Goal: Transaction & Acquisition: Purchase product/service

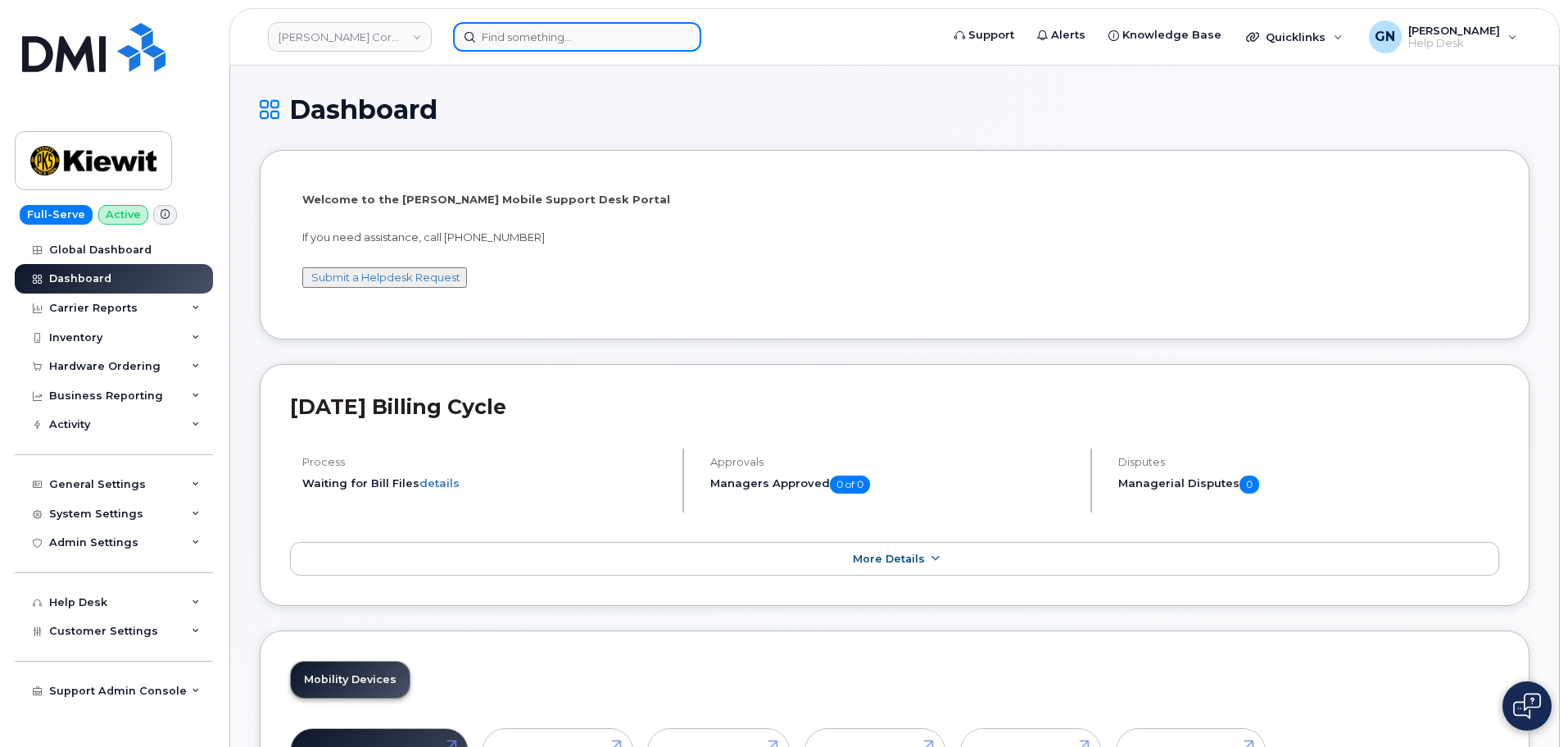
click at [514, 48] on input at bounding box center [577, 37] width 249 height 29
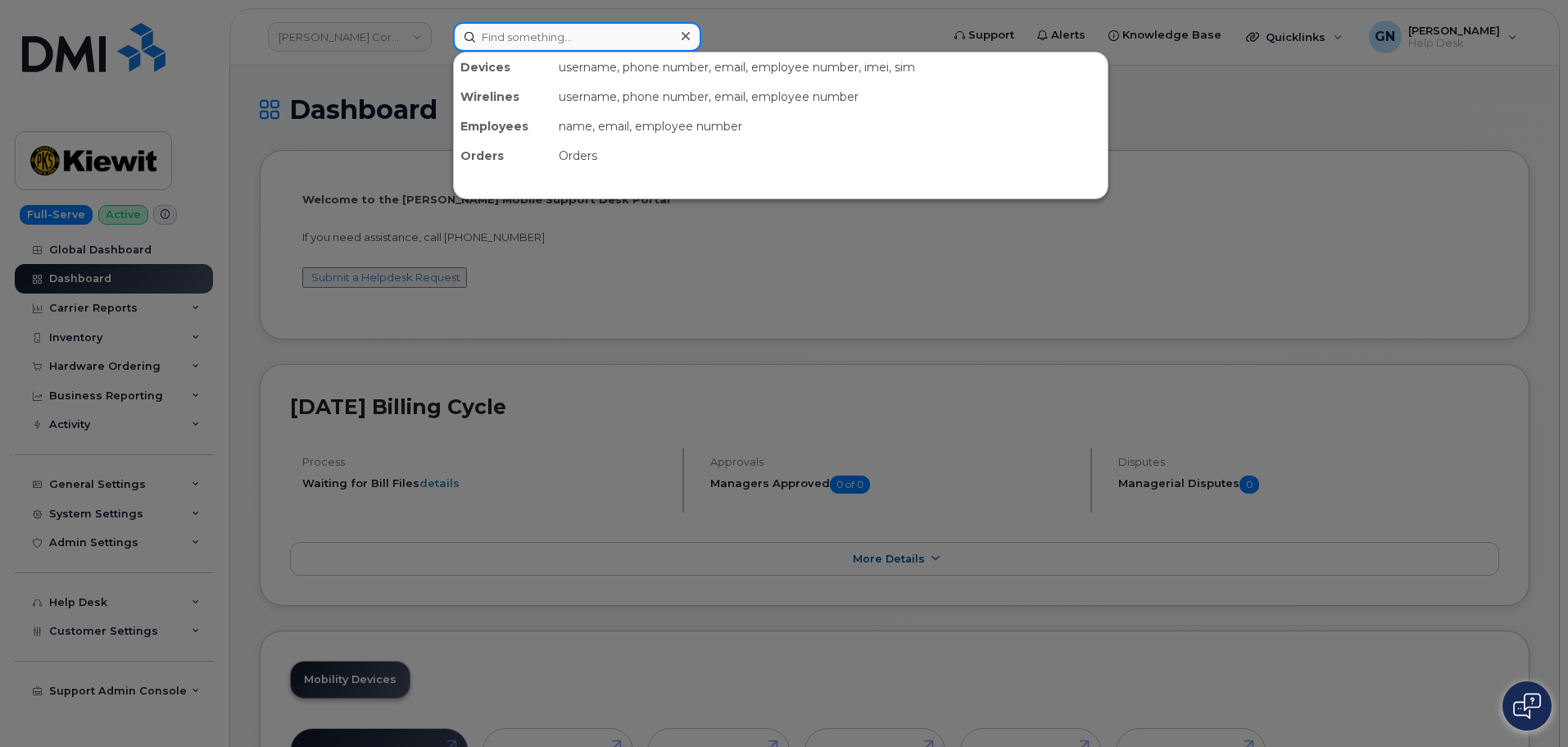
paste input "9133647633"
type input "9133647633"
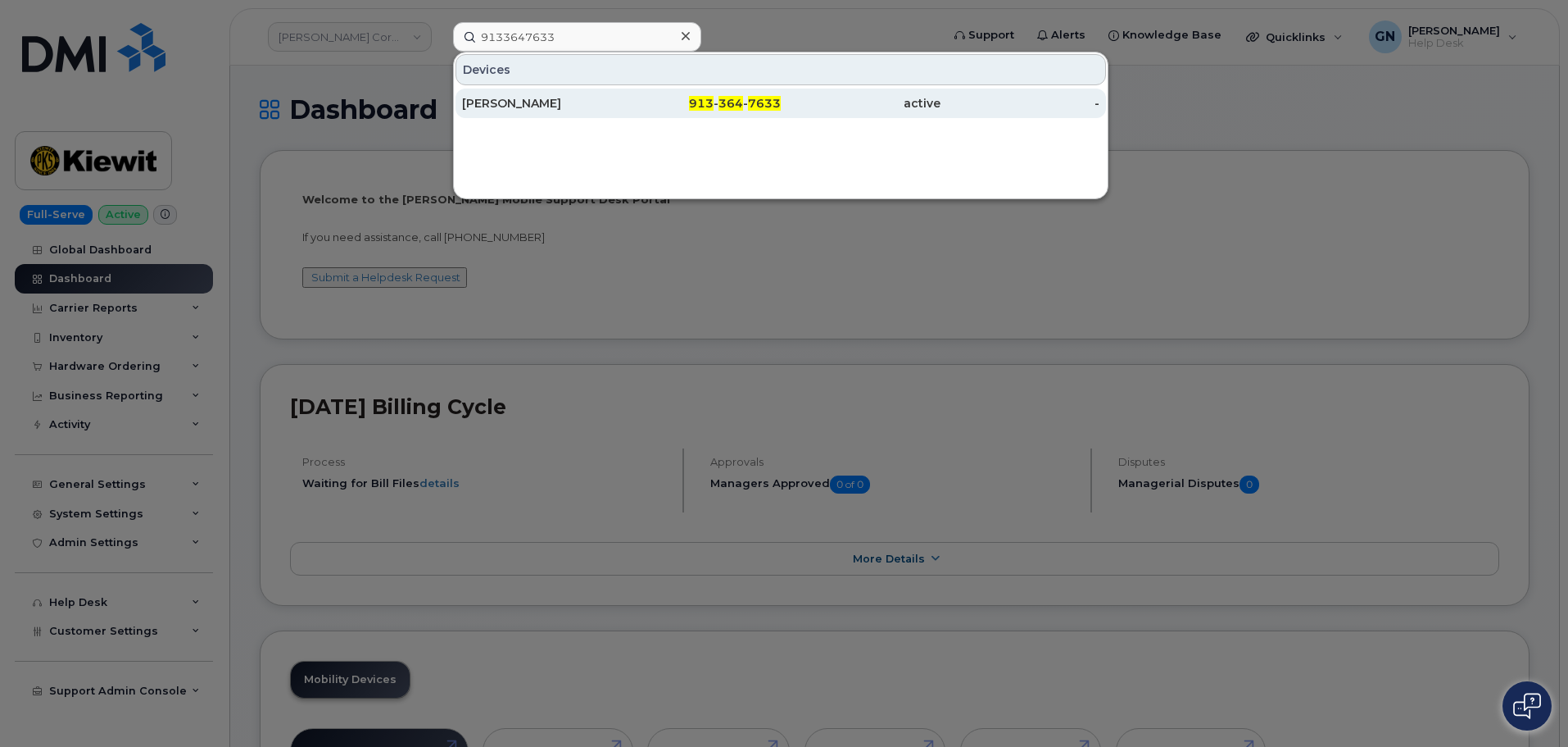
click at [620, 104] on div "[PERSON_NAME]" at bounding box center [542, 103] width 159 height 17
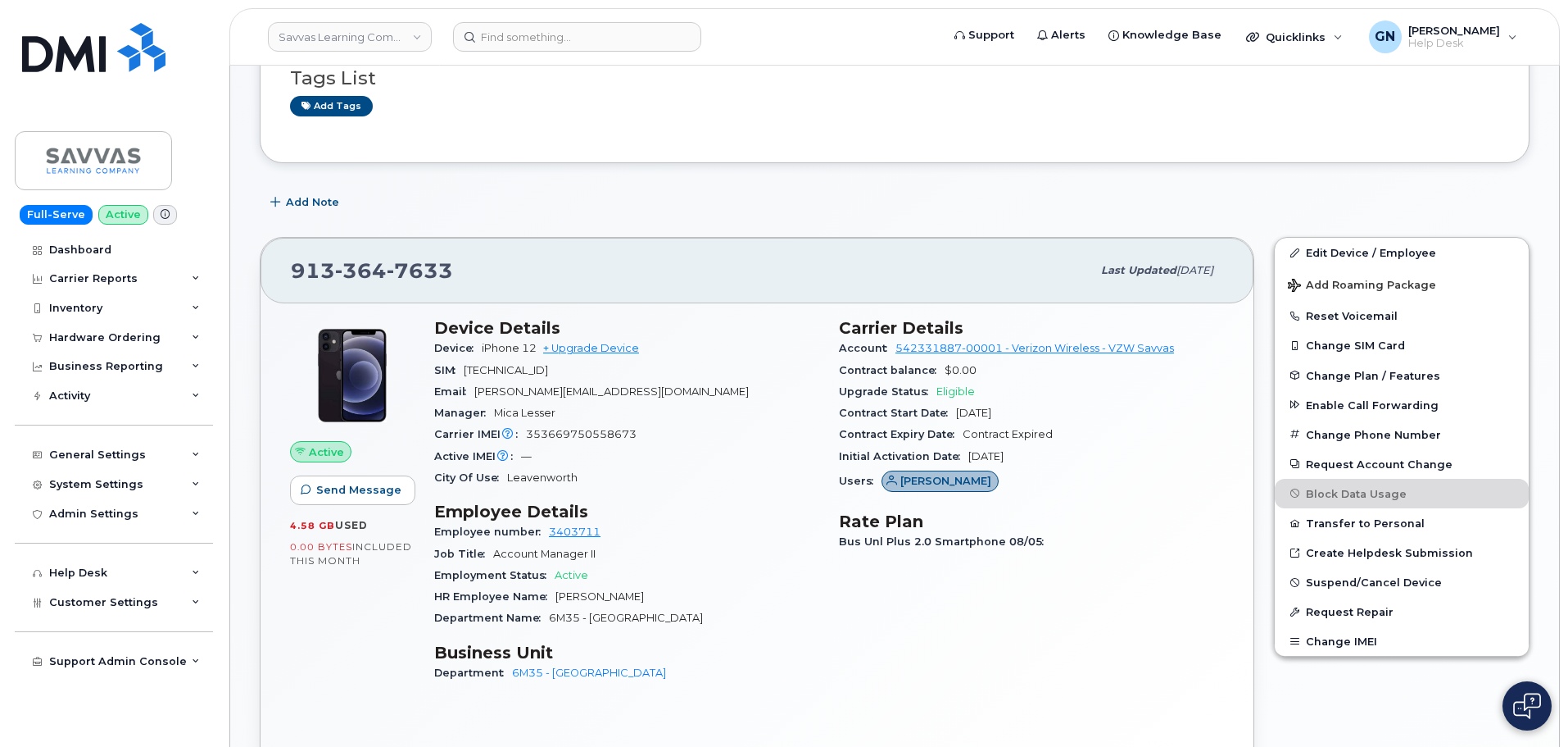
scroll to position [164, 0]
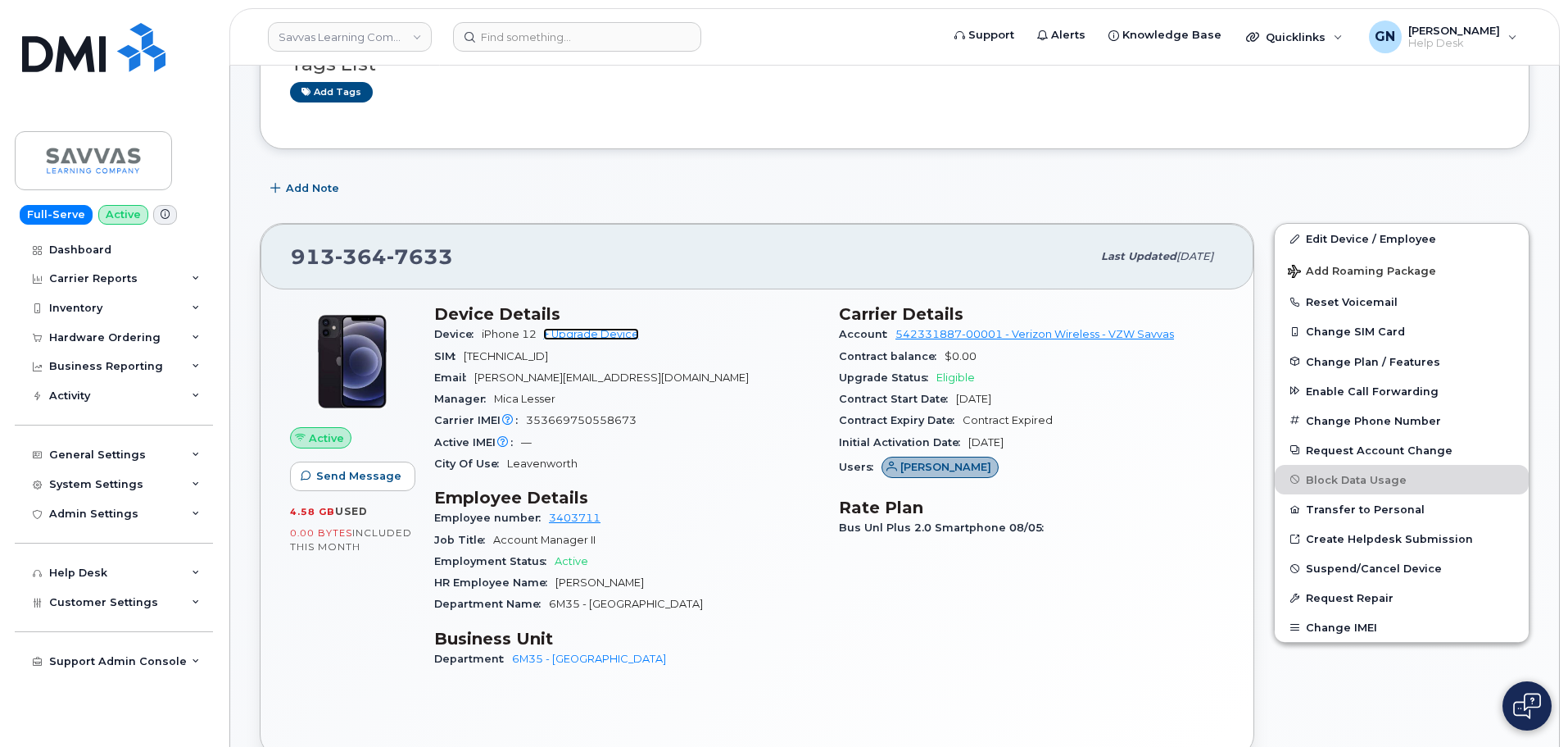
click at [592, 331] on link "+ Upgrade Device" at bounding box center [591, 334] width 96 height 13
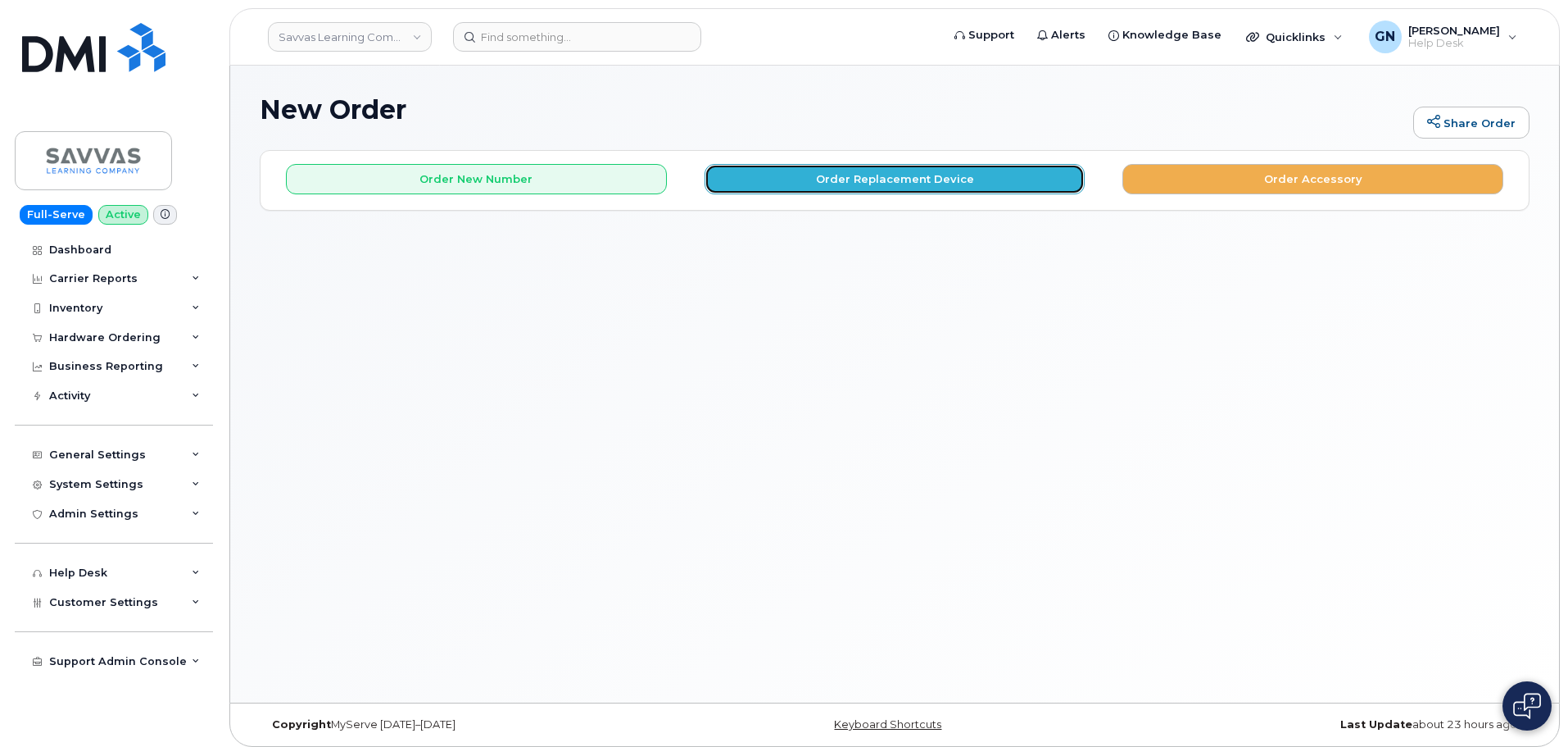
click at [820, 175] on button "Order Replacement Device" at bounding box center [895, 179] width 381 height 30
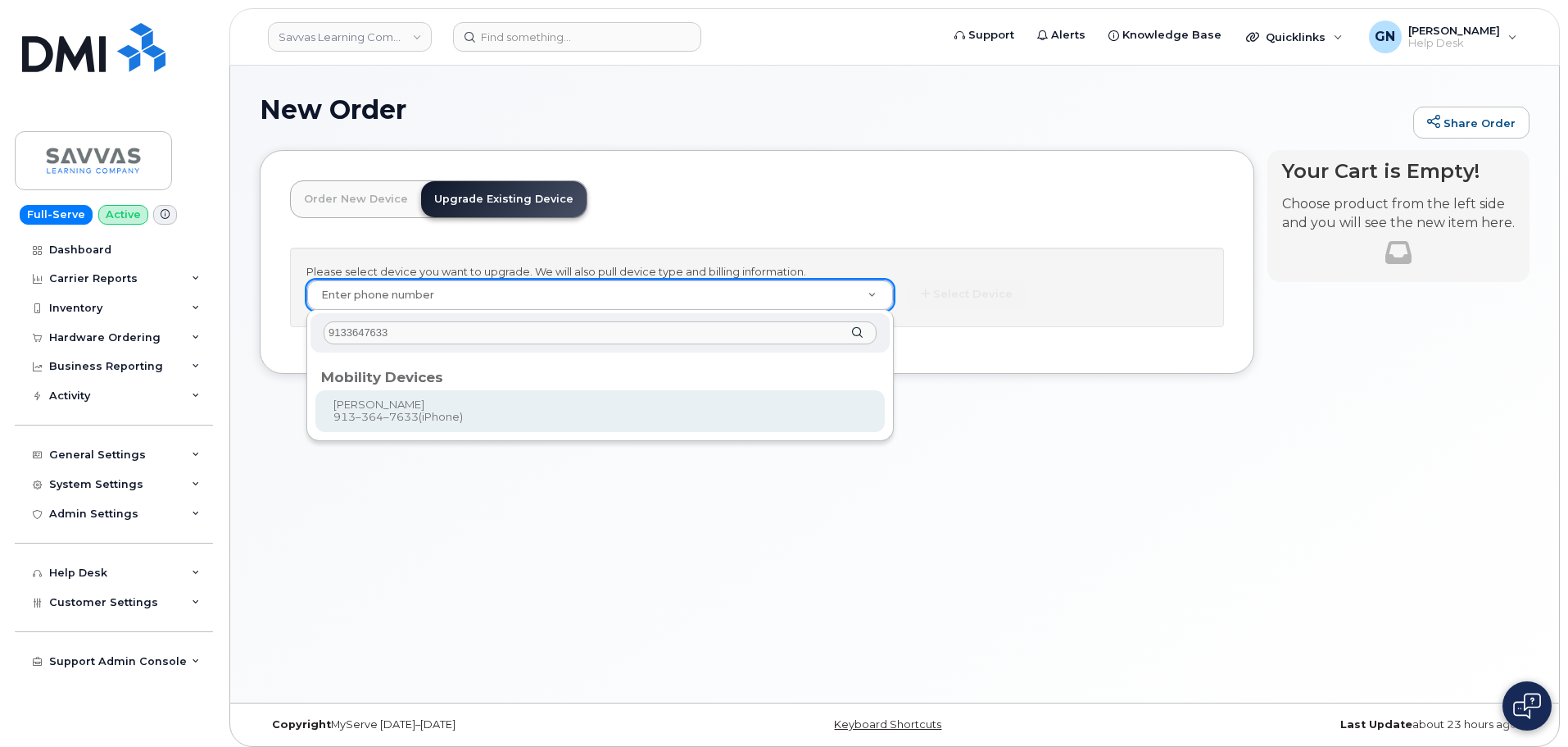
type input "9133647633"
type input "876372"
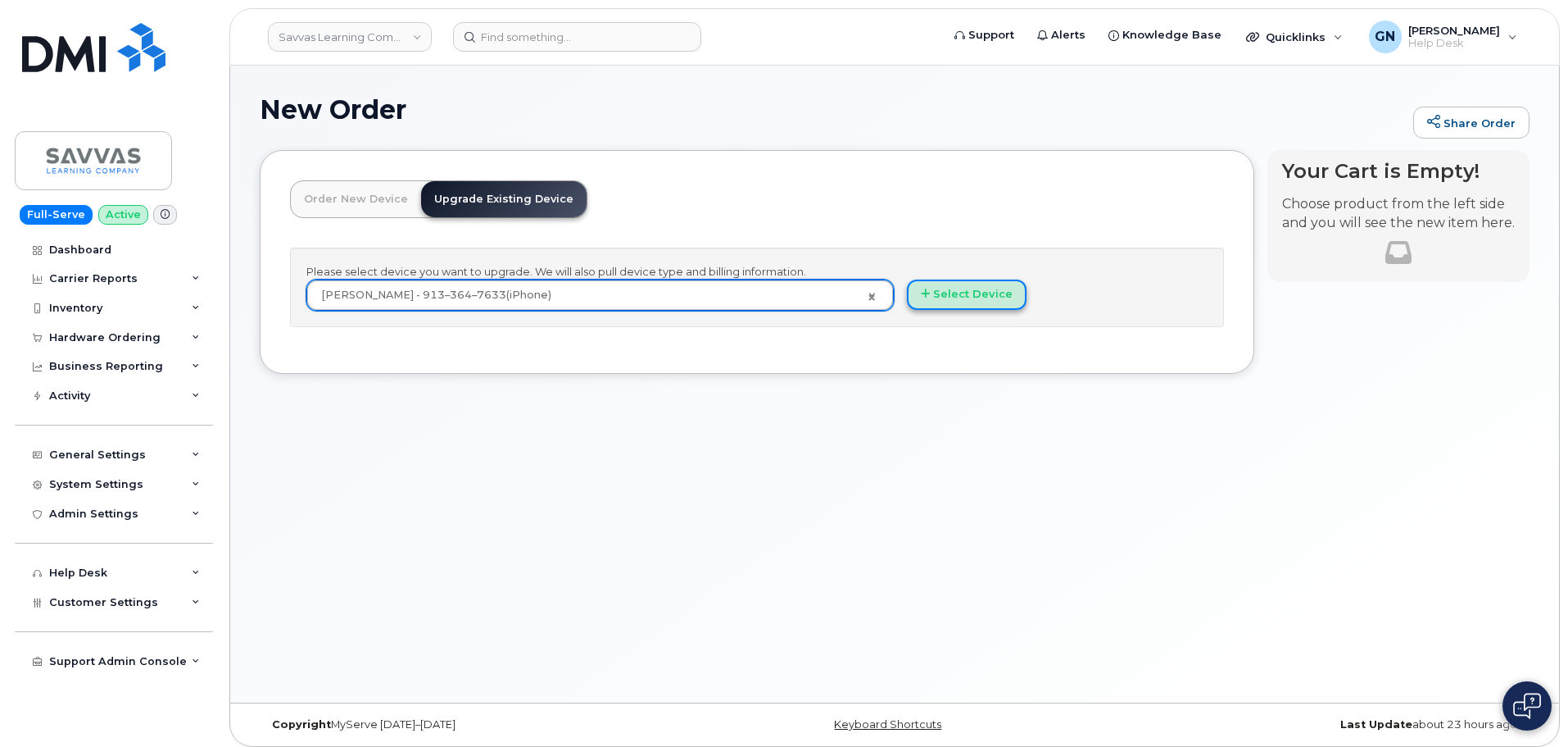
click at [964, 300] on button "Select Device" at bounding box center [966, 295] width 119 height 30
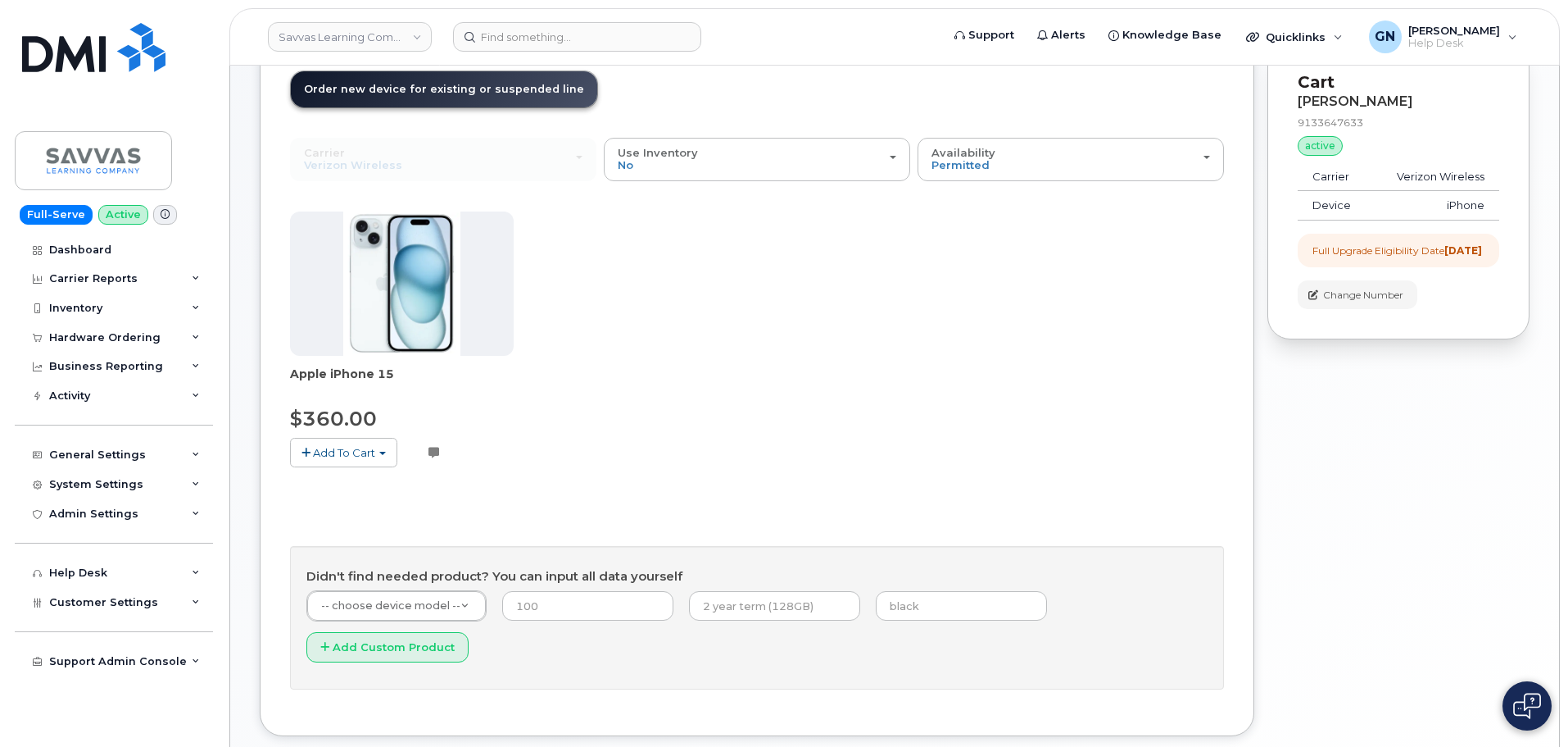
scroll to position [82, 0]
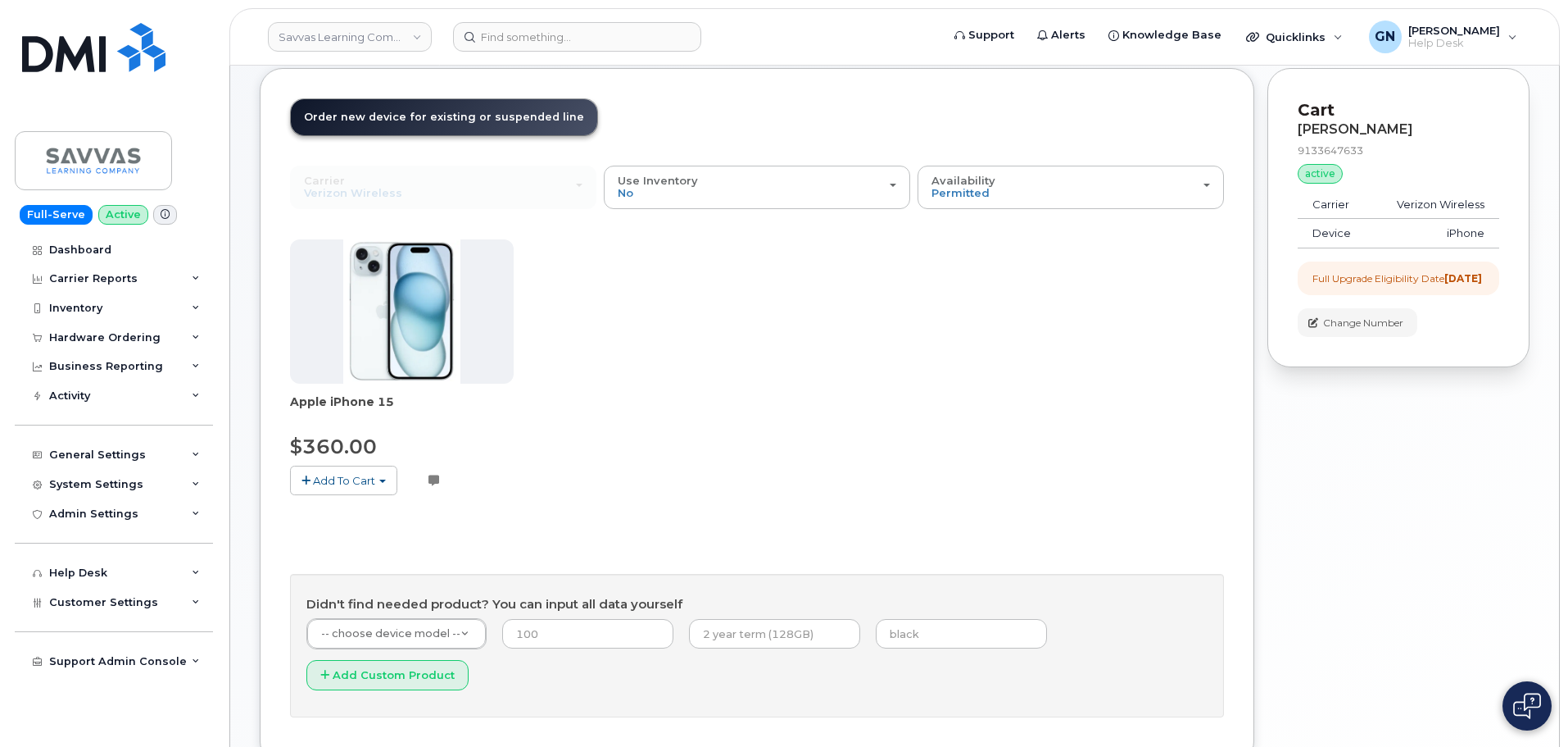
click at [374, 479] on span "Add To Cart" at bounding box center [344, 481] width 63 height 13
click at [391, 512] on link "$360.00 - 3 Year Upgrade (128GB)" at bounding box center [405, 511] width 220 height 21
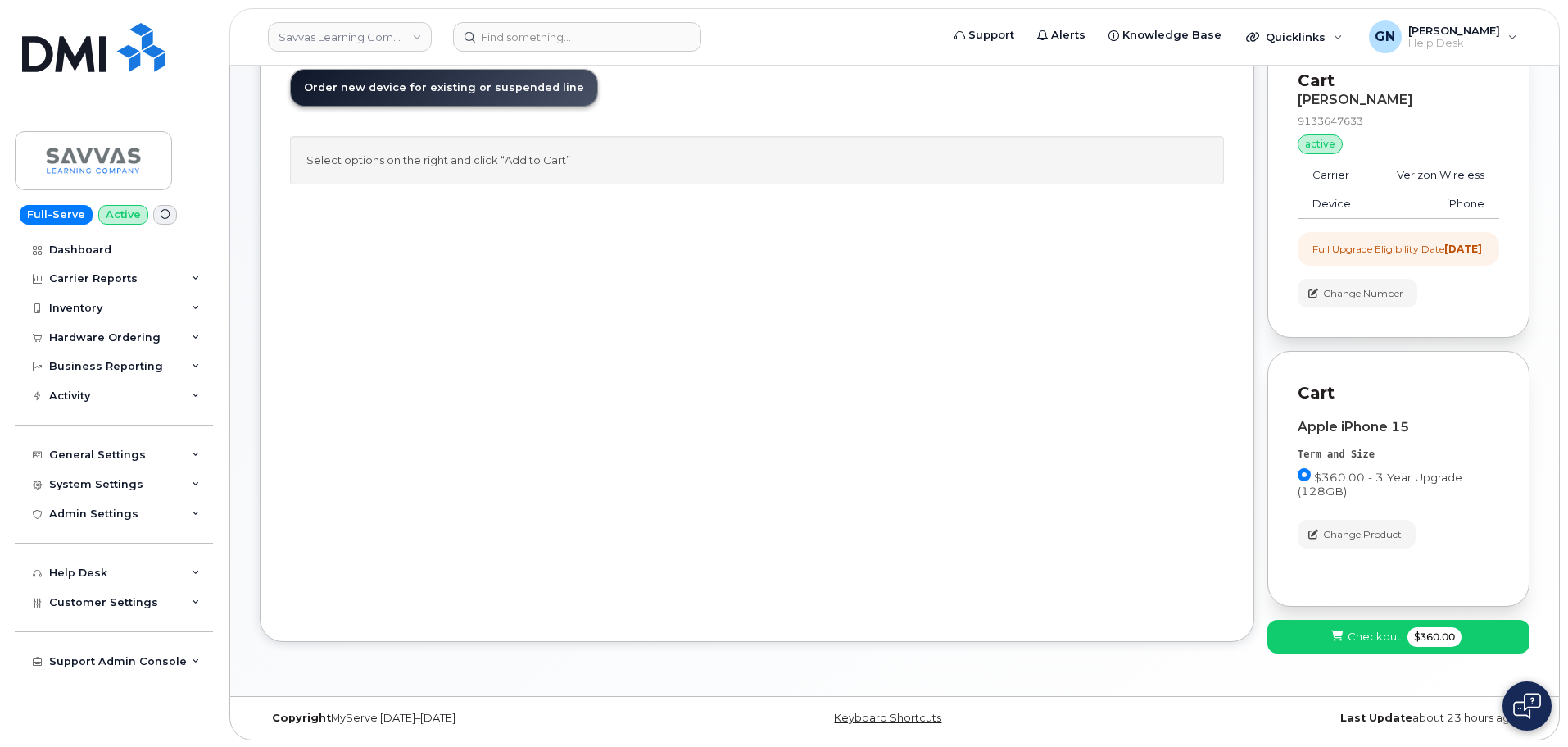
scroll to position [128, 0]
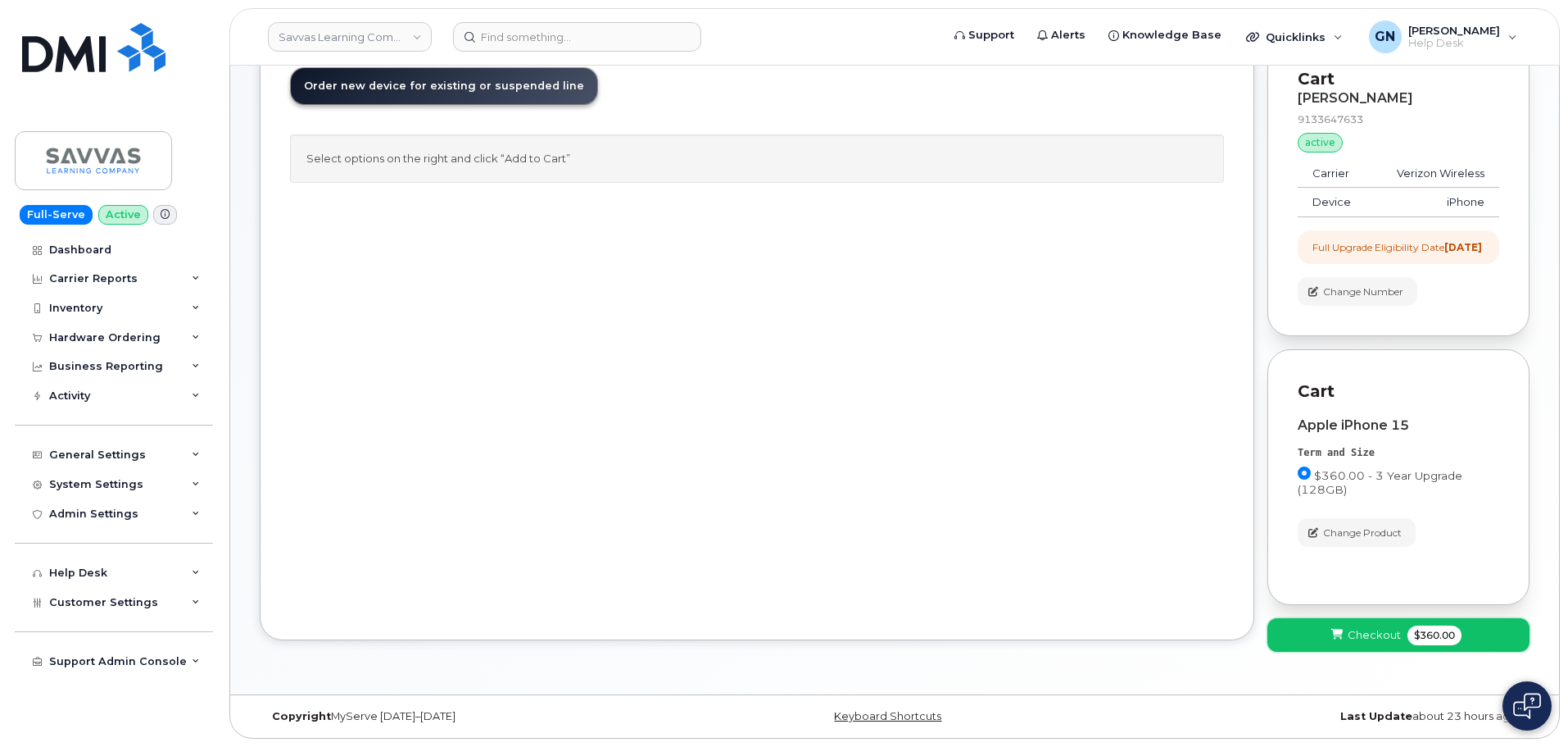
click at [1354, 632] on span "Checkout" at bounding box center [1374, 634] width 53 height 16
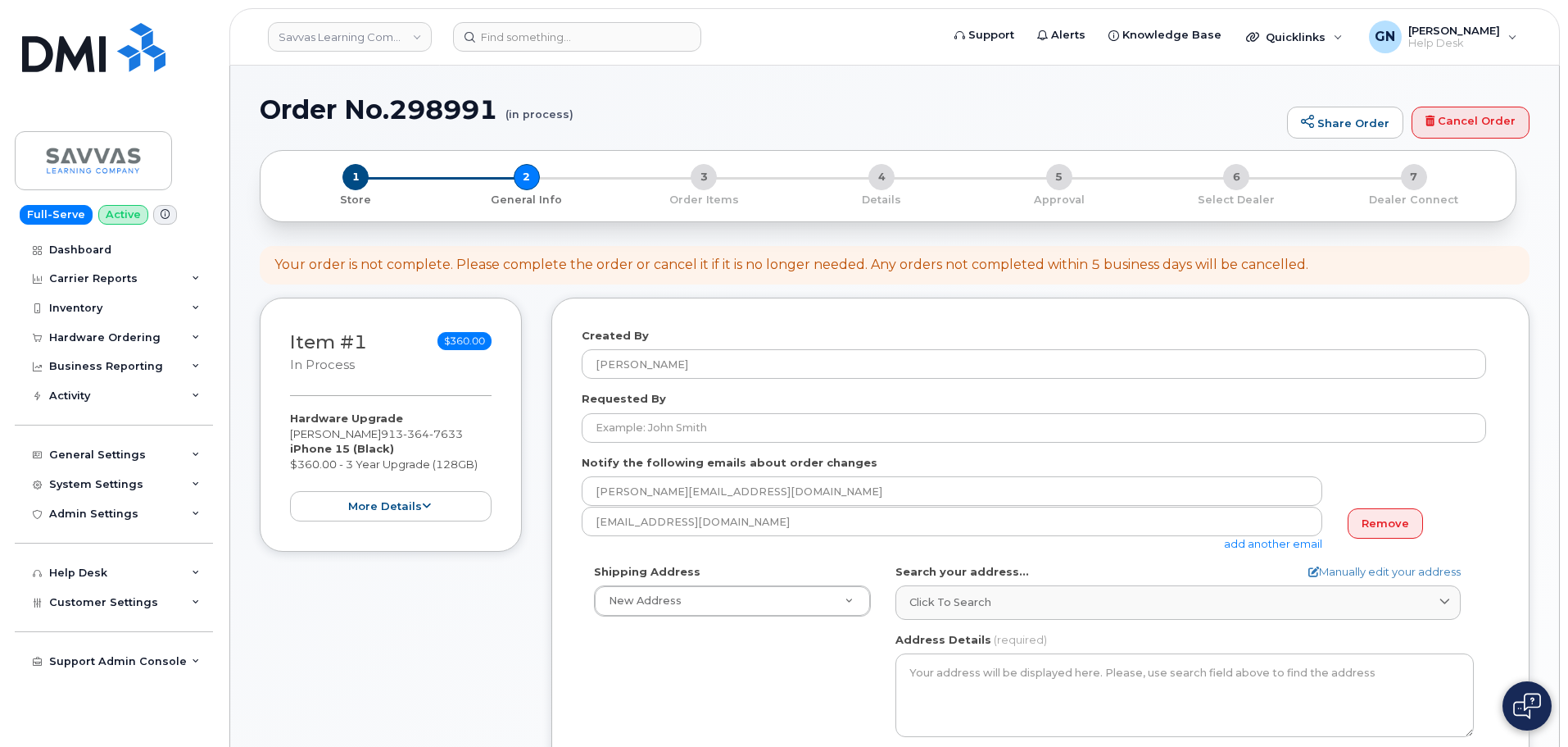
select select
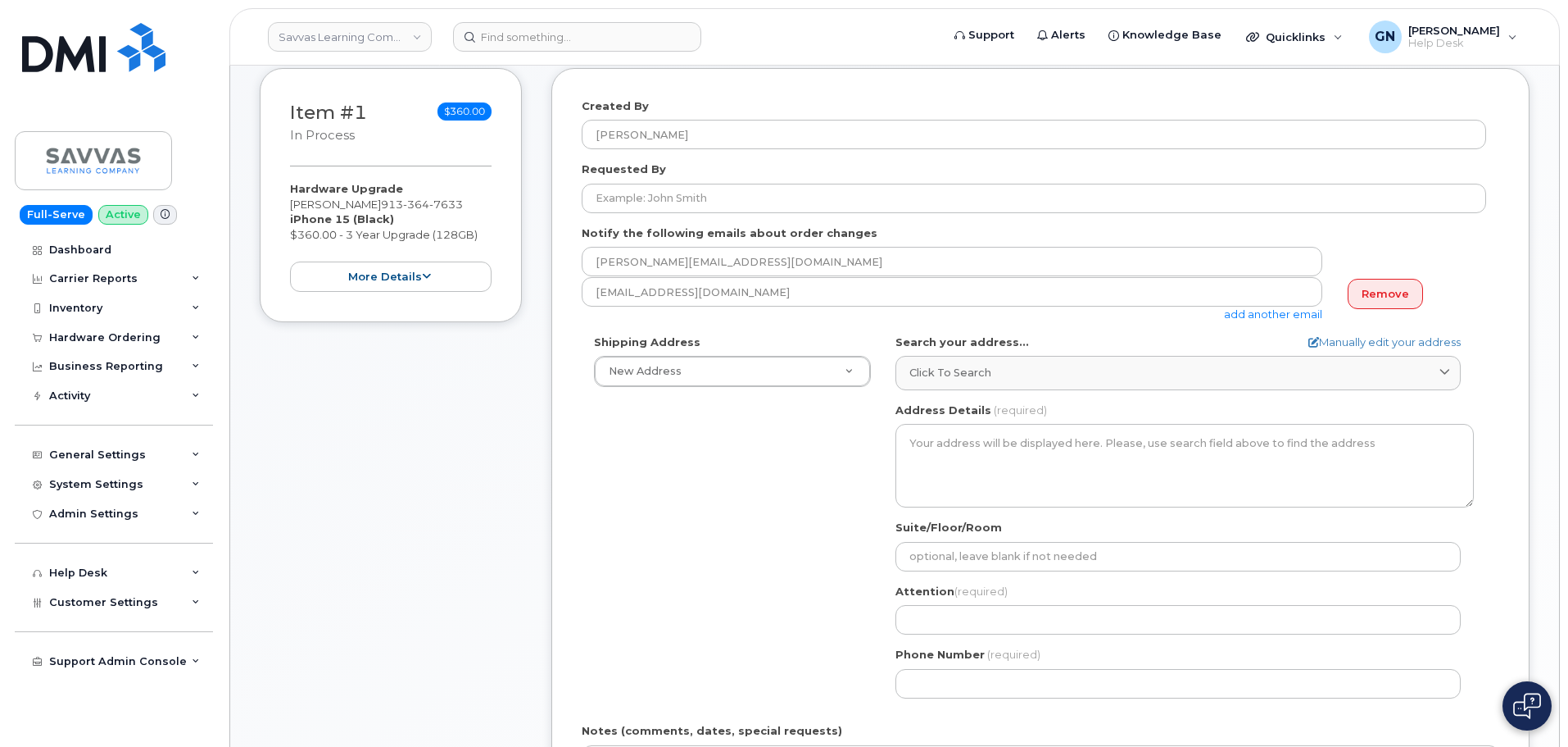
scroll to position [246, 0]
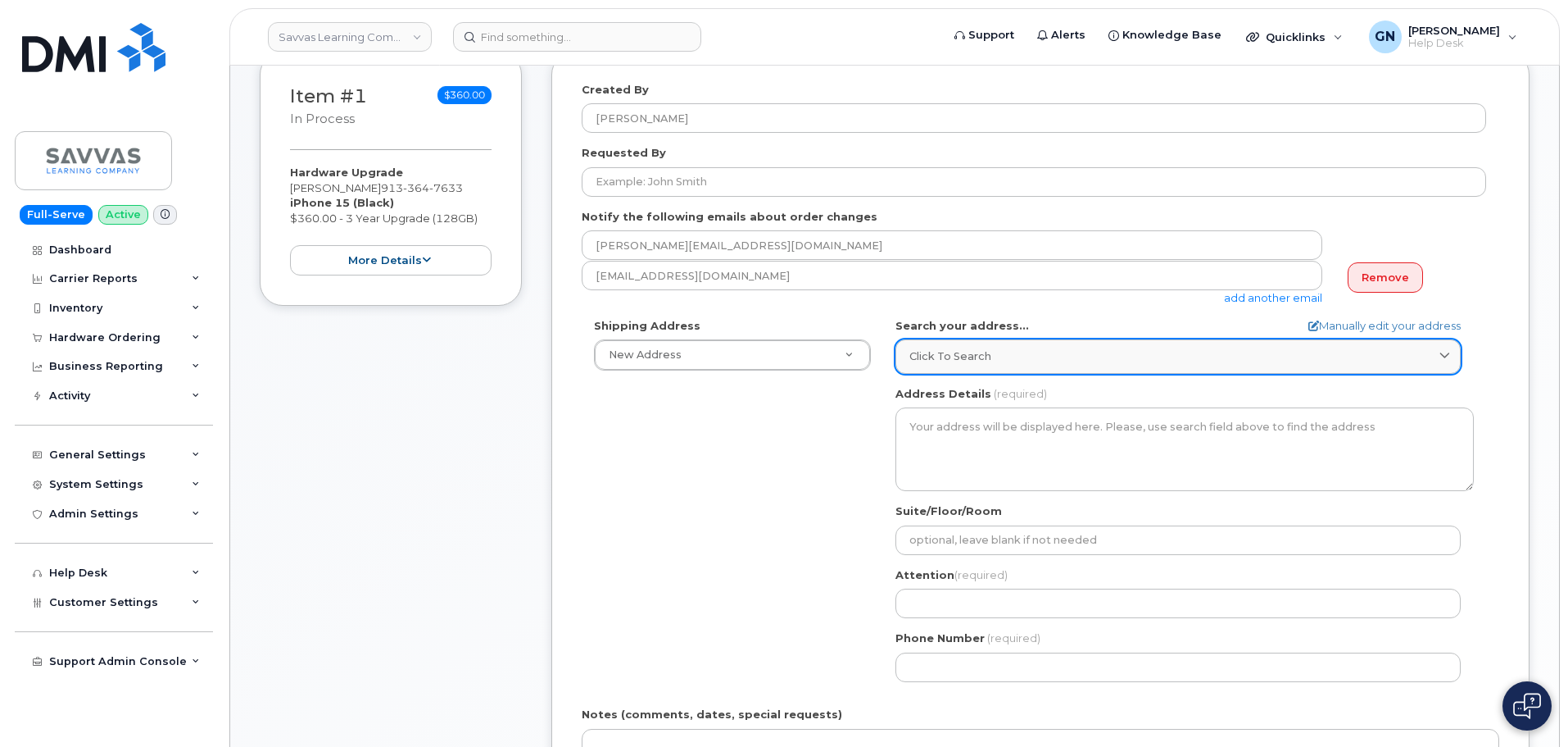
click at [1025, 358] on div "Click to search" at bounding box center [1178, 356] width 537 height 16
paste input "1515 Stonegate ter Raymore MO 64083"
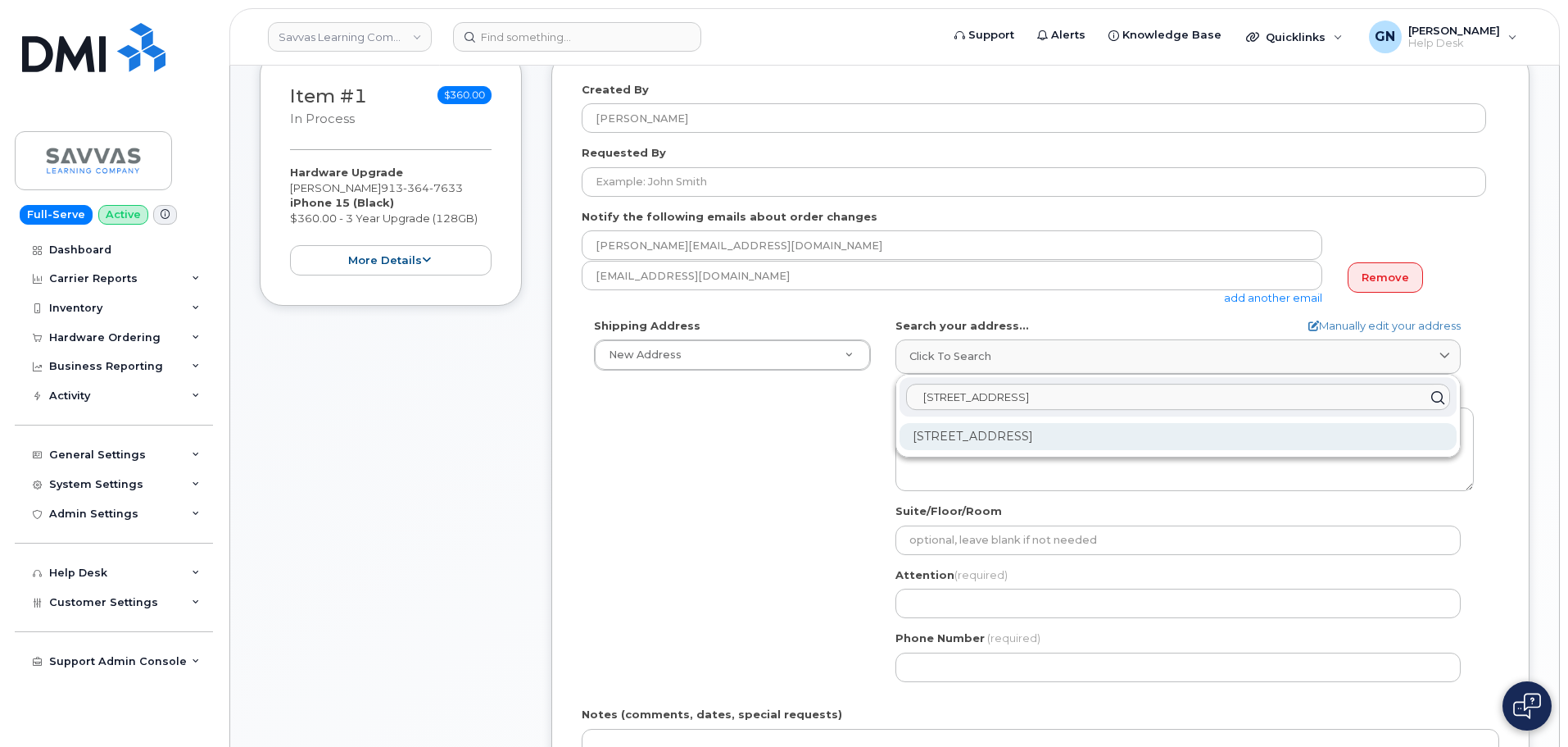
type input "1515 Stonegate ter Raymore MO 64083"
click at [1097, 440] on div "1515 Stonegate Ter Raymore MO 64083-9082" at bounding box center [1178, 437] width 557 height 27
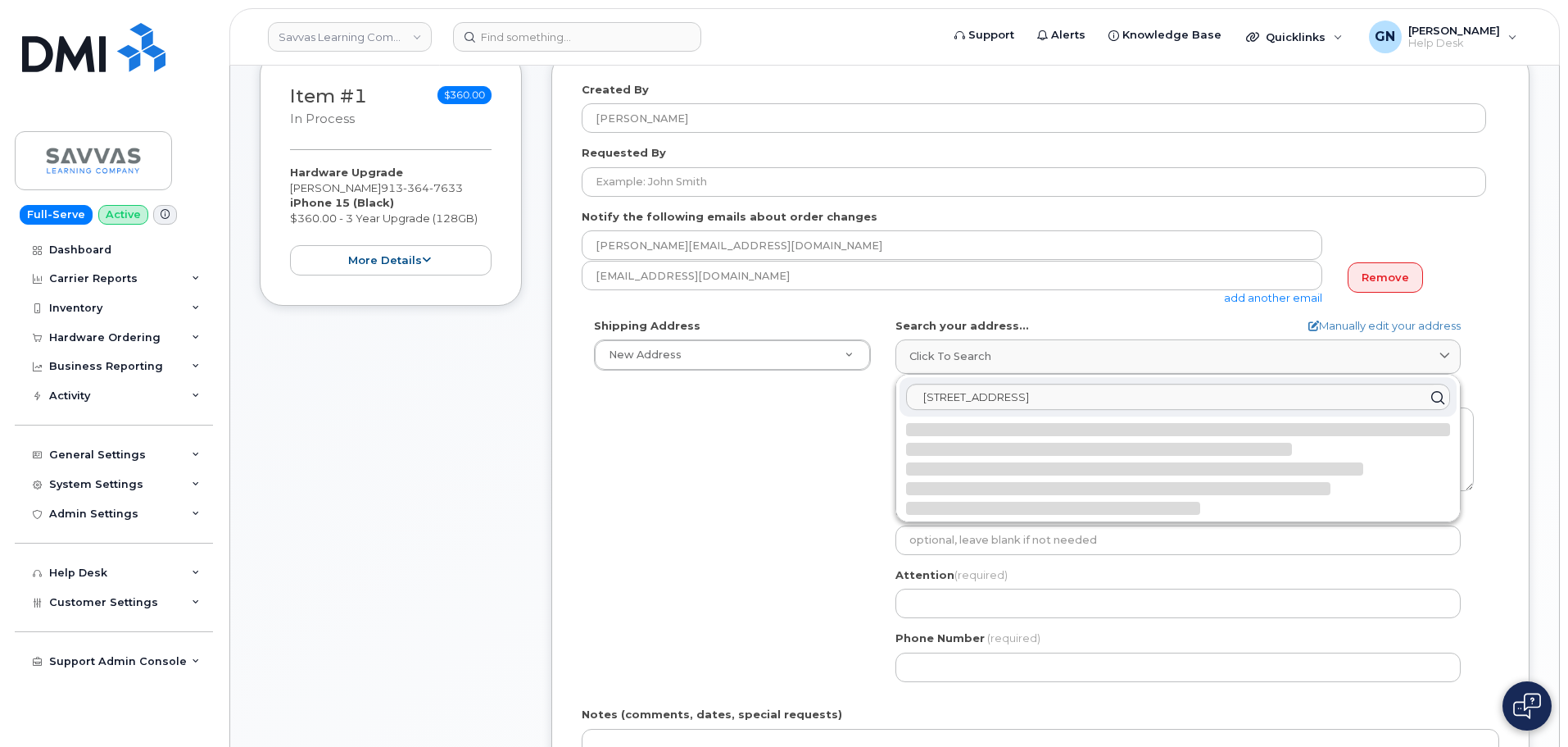
select select
type textarea "1515 Stonegate Ter RAYMORE MO 64083-9082 UNITED STATES"
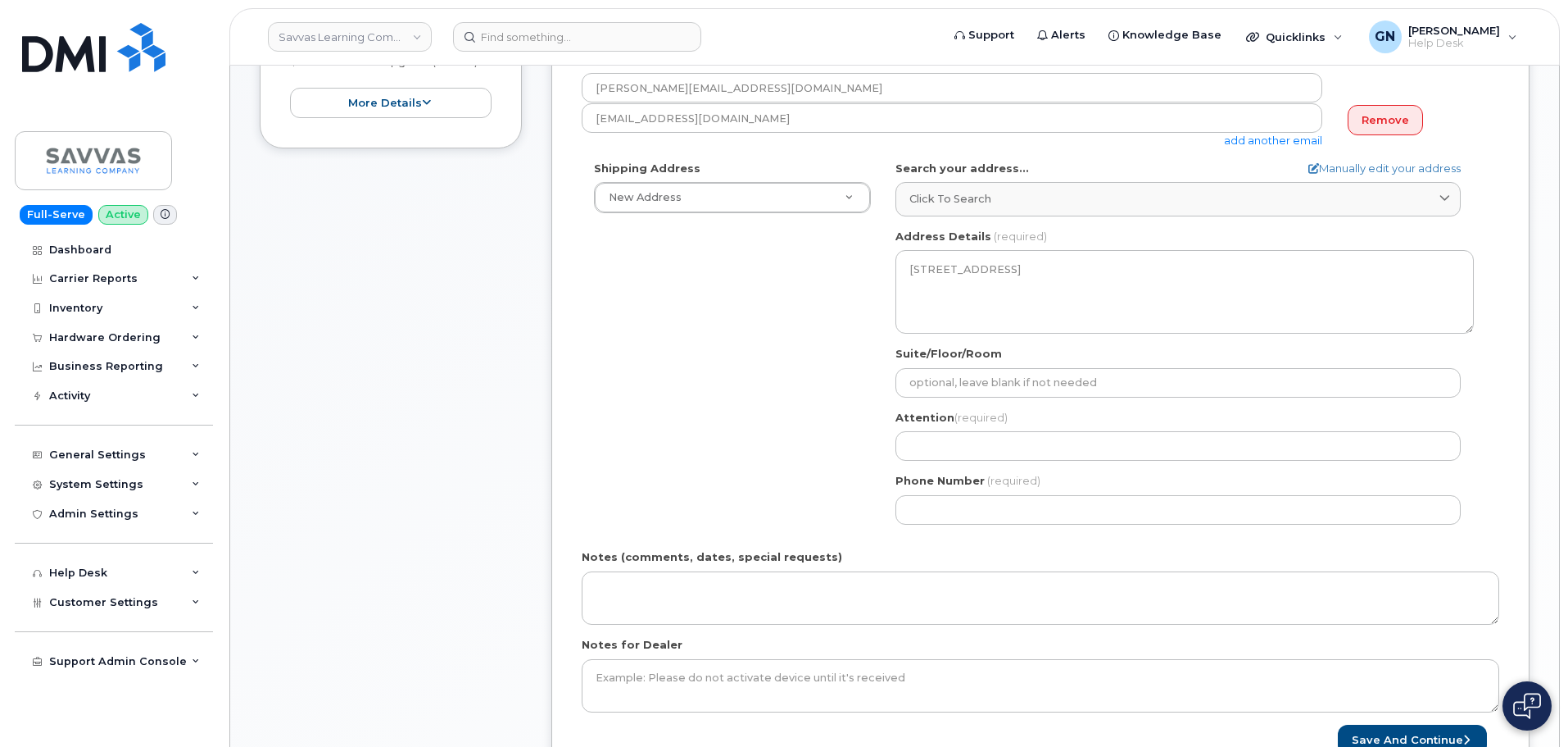
scroll to position [410, 0]
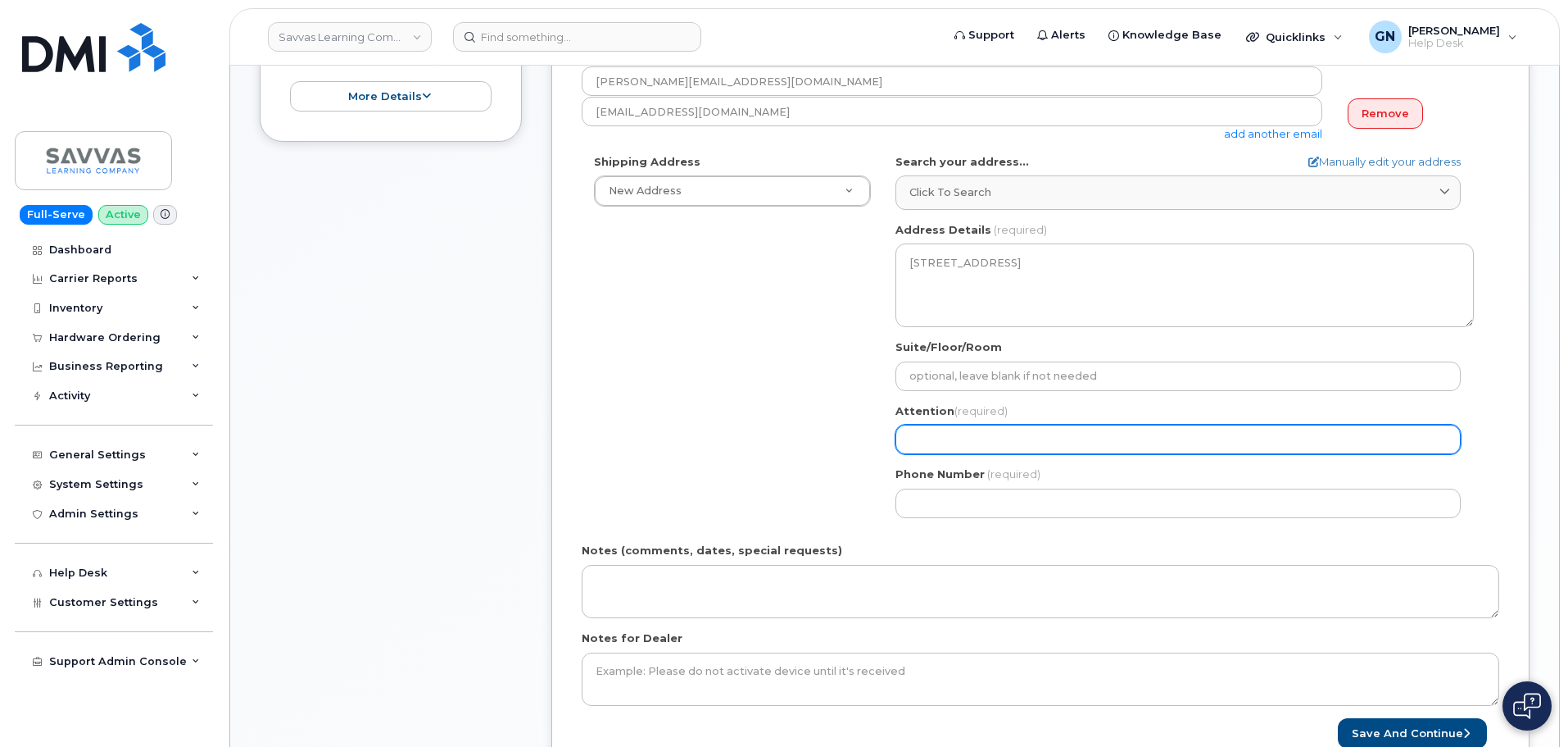
click at [1026, 438] on input "Attention (required)" at bounding box center [1178, 439] width 566 height 29
paste input "[PERSON_NAME]"
select select
type input "[PERSON_NAME]"
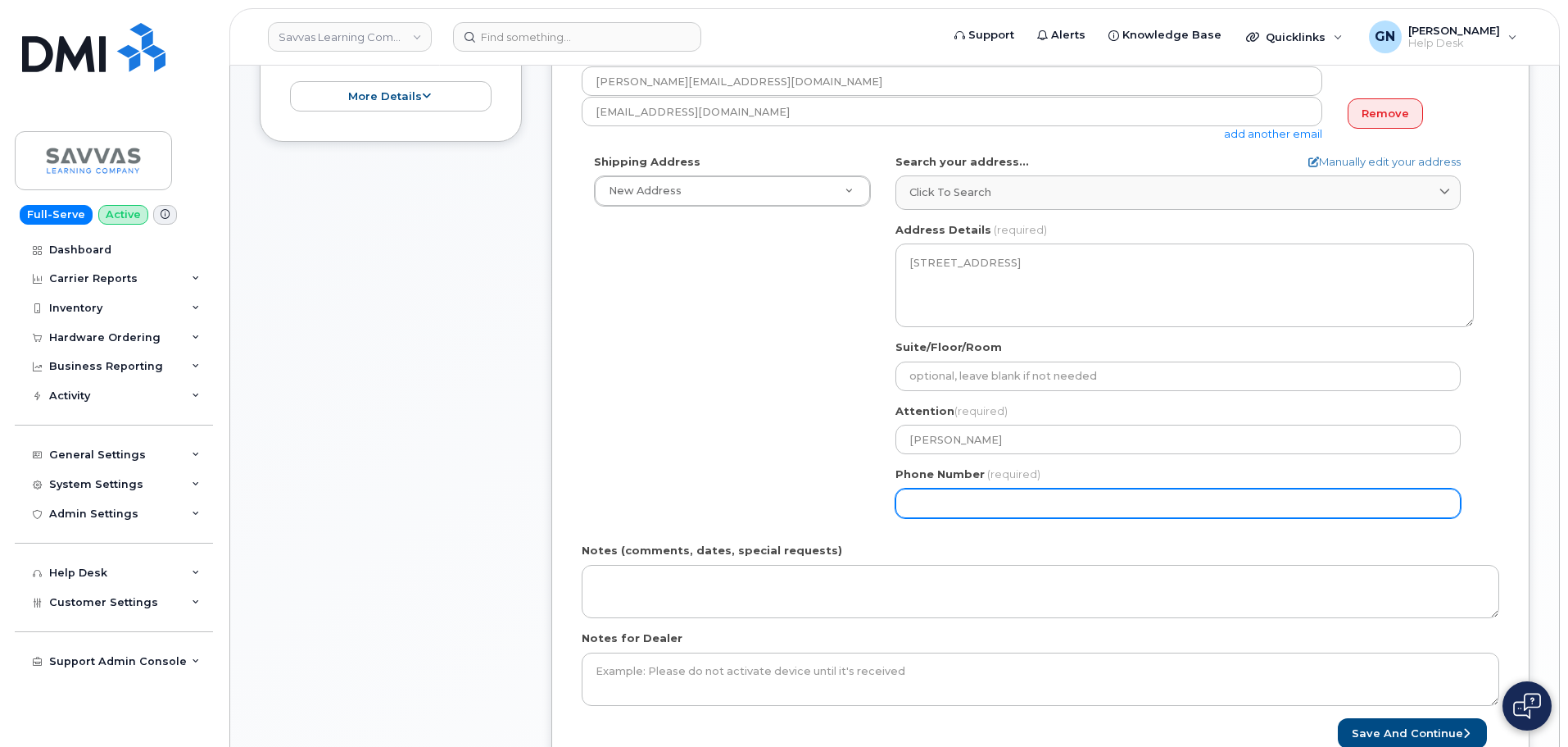
click at [986, 494] on input "Phone Number" at bounding box center [1178, 502] width 566 height 29
paste input "8165890734"
select select
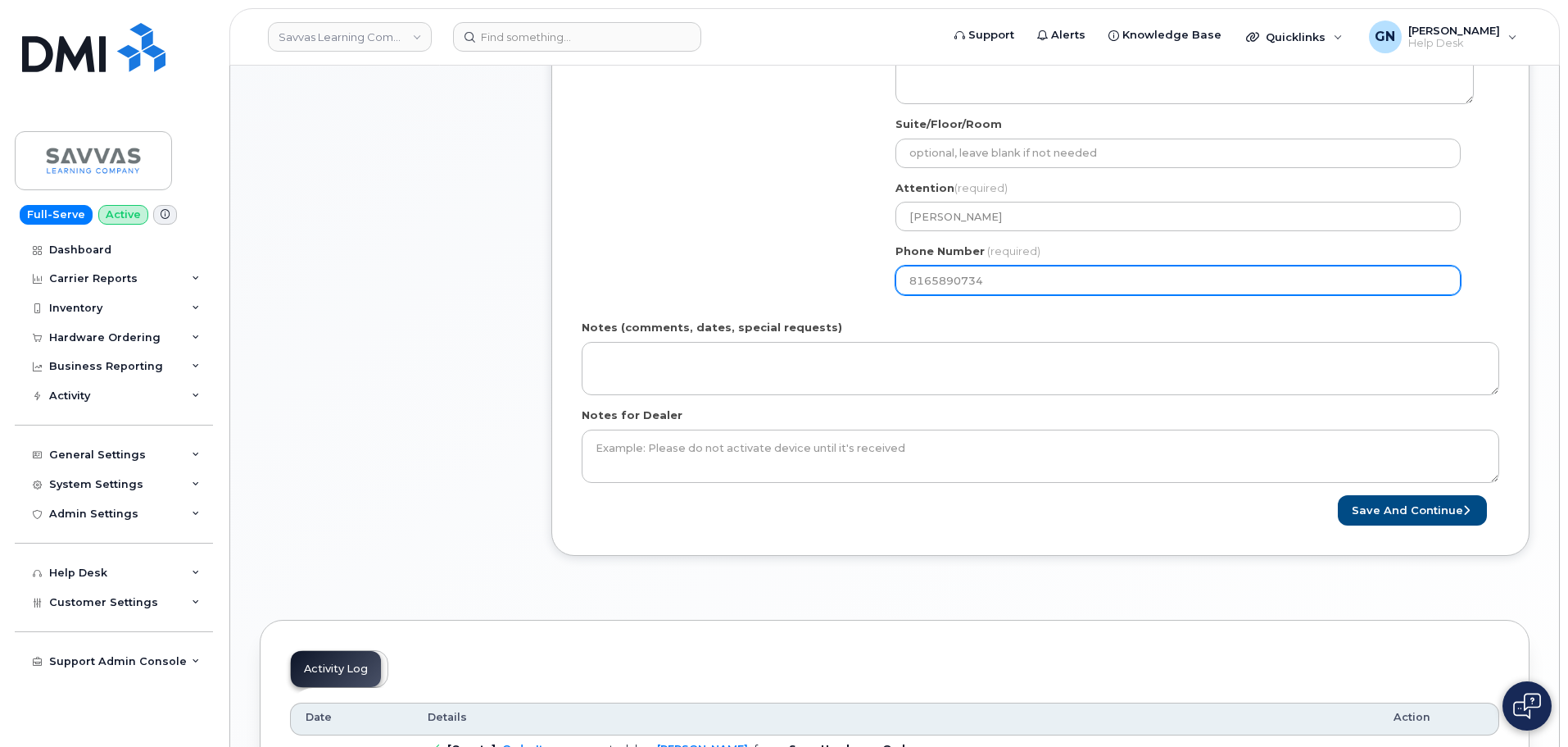
scroll to position [656, 0]
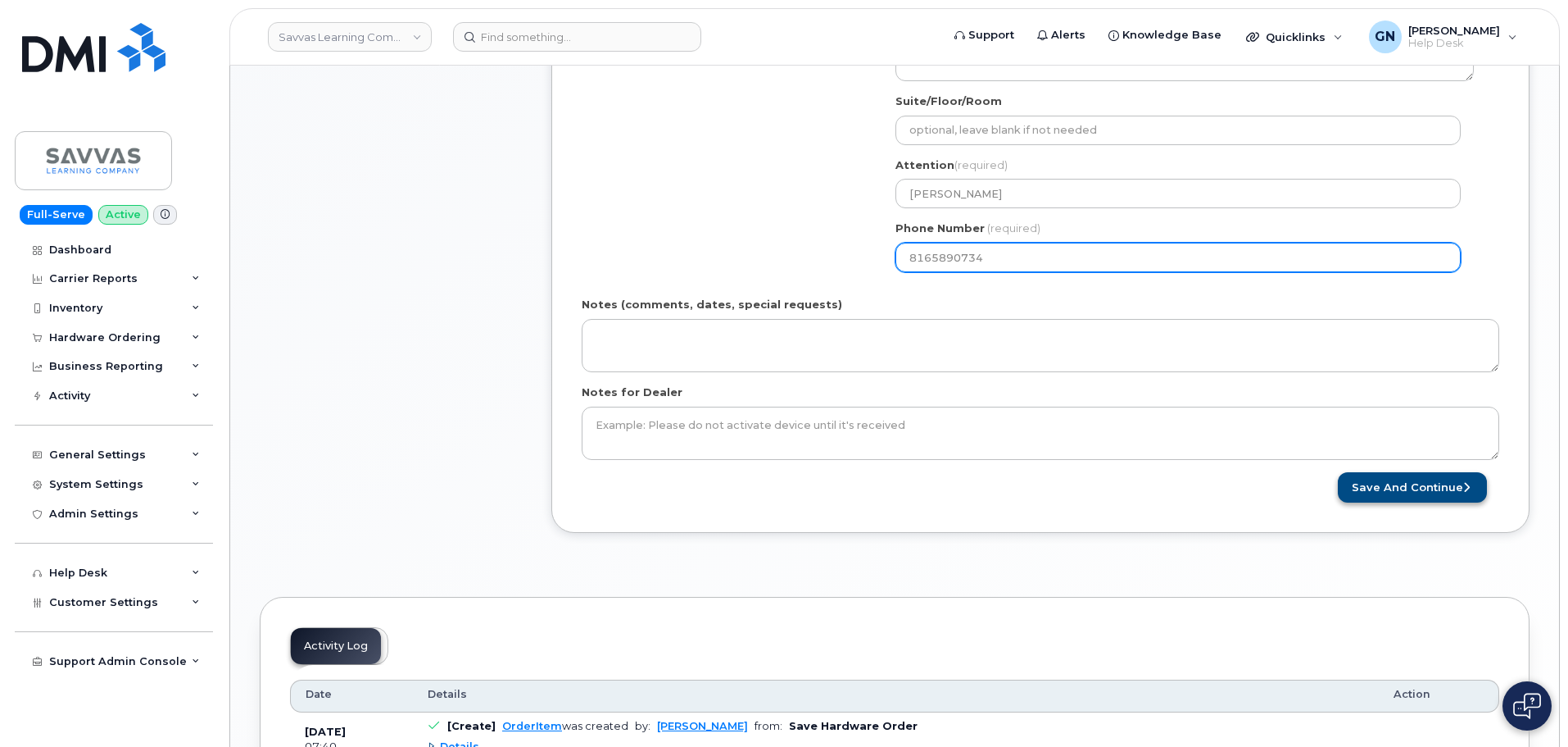
type input "8165890734"
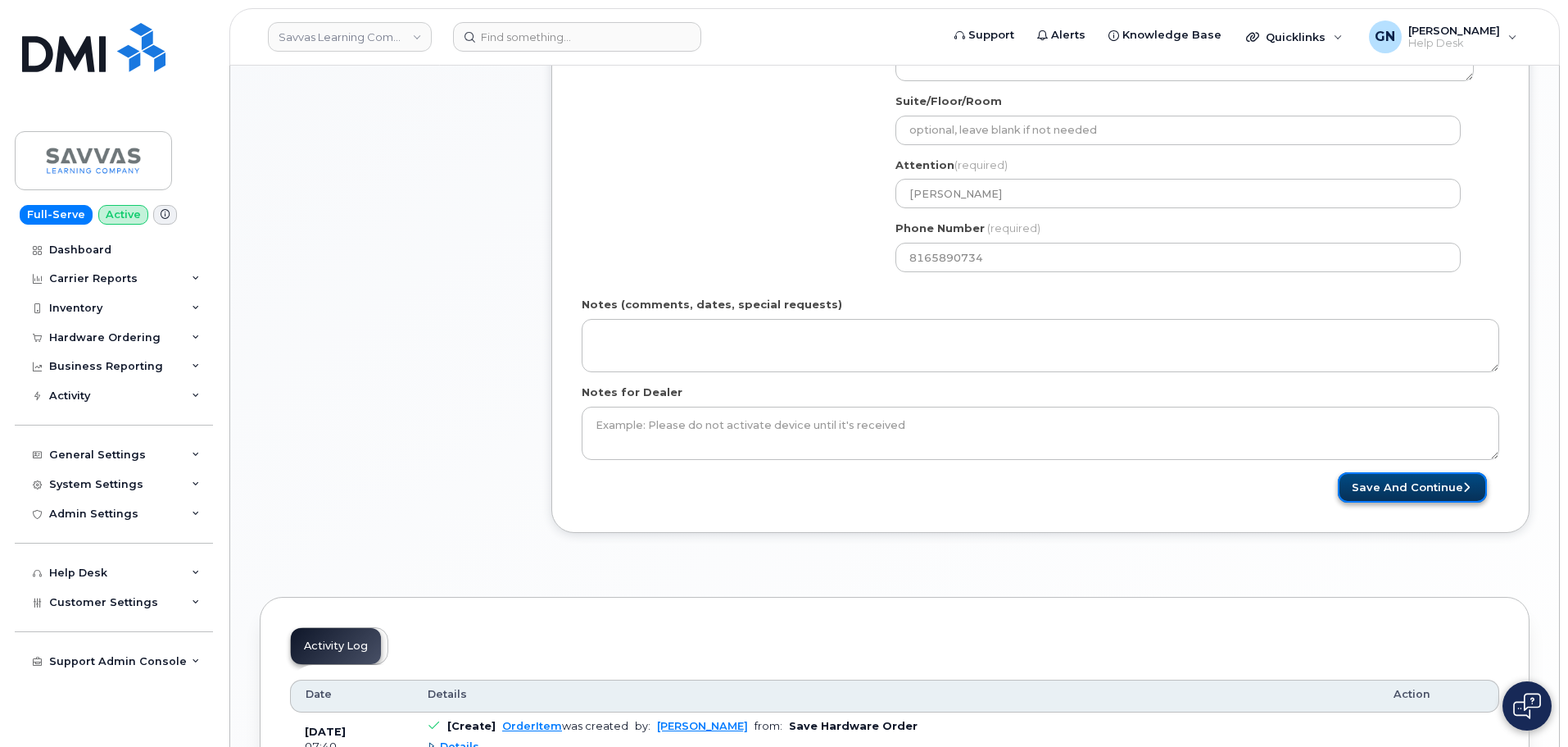
click at [1381, 479] on button "Save and Continue" at bounding box center [1412, 487] width 149 height 30
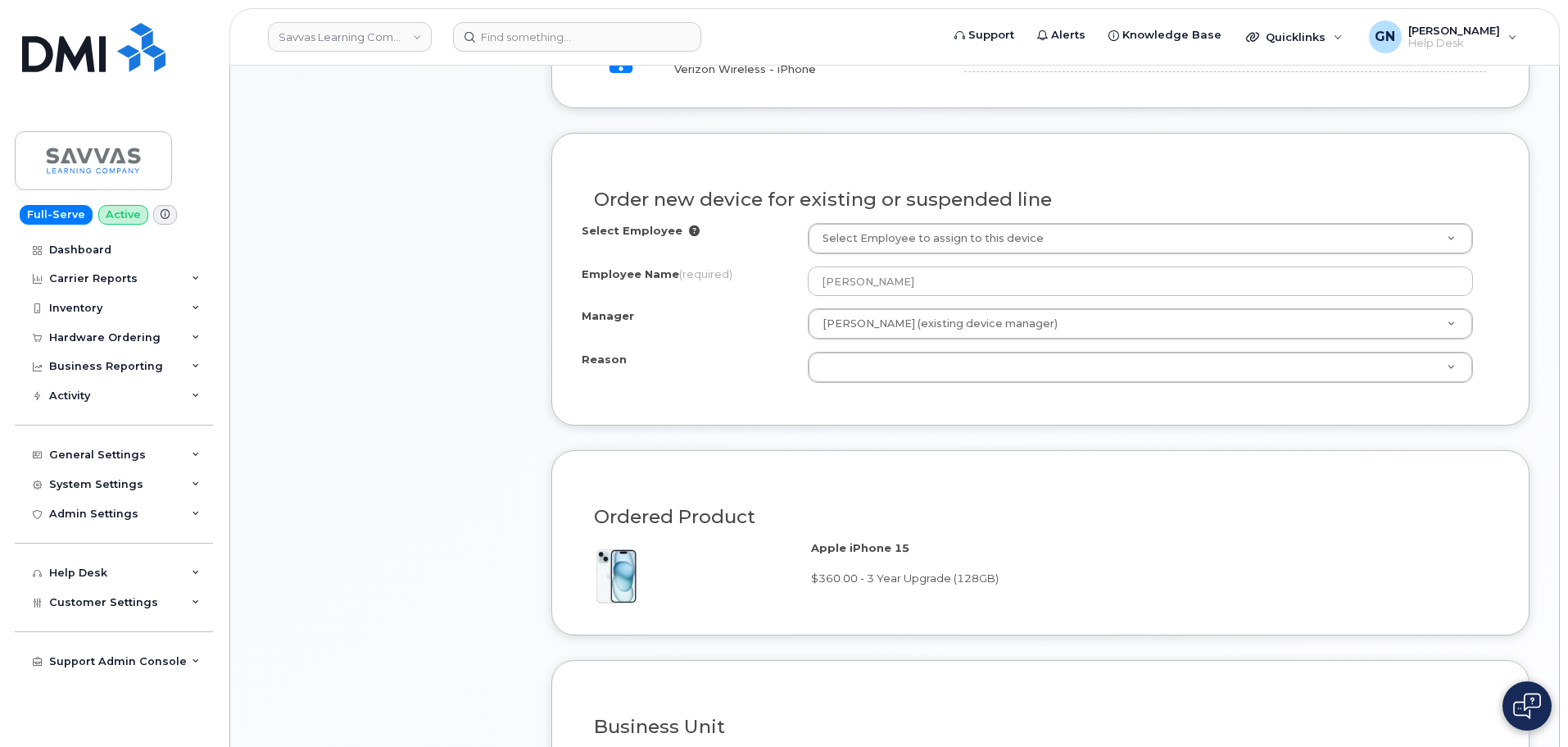
scroll to position [656, 0]
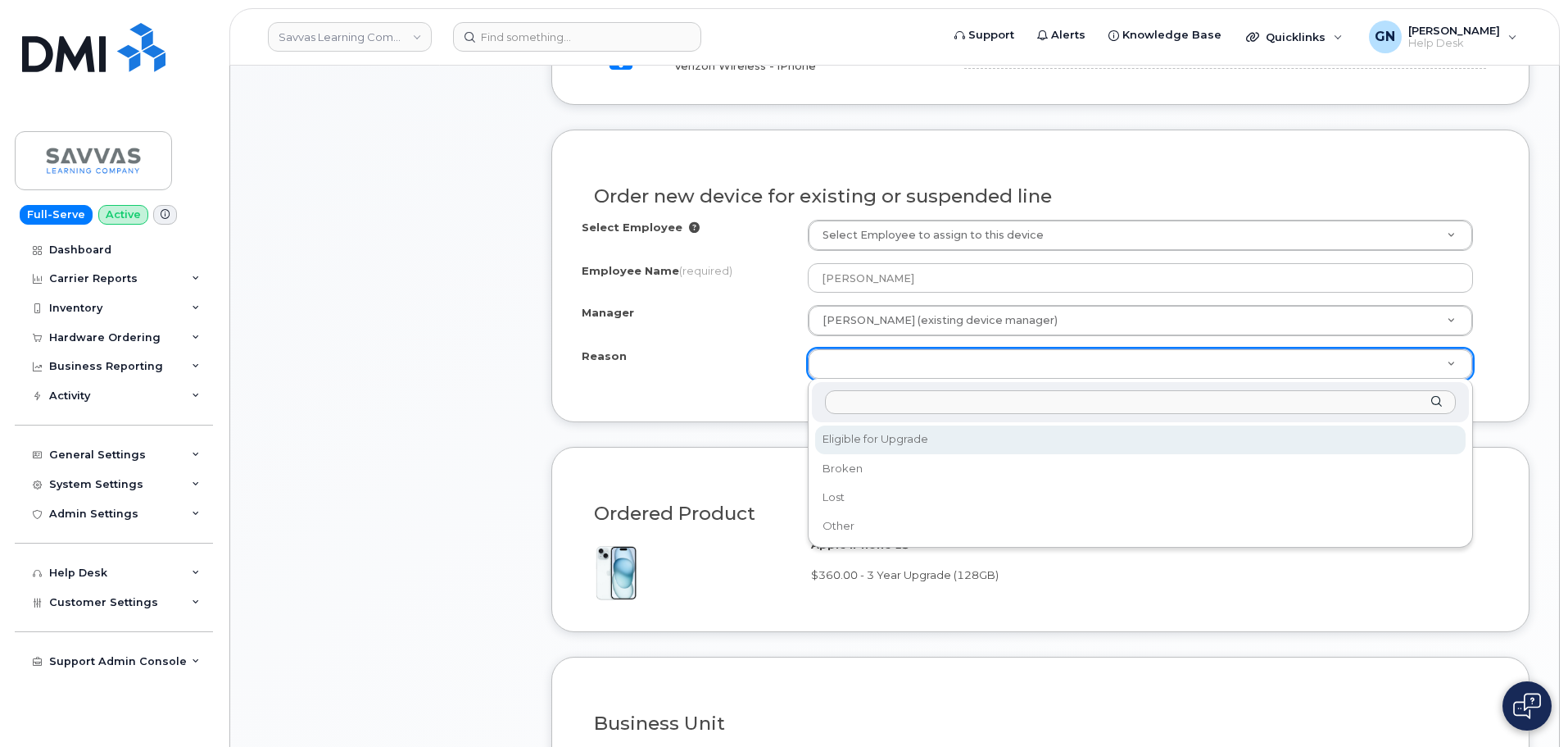
select select "eligible_for_upgrade"
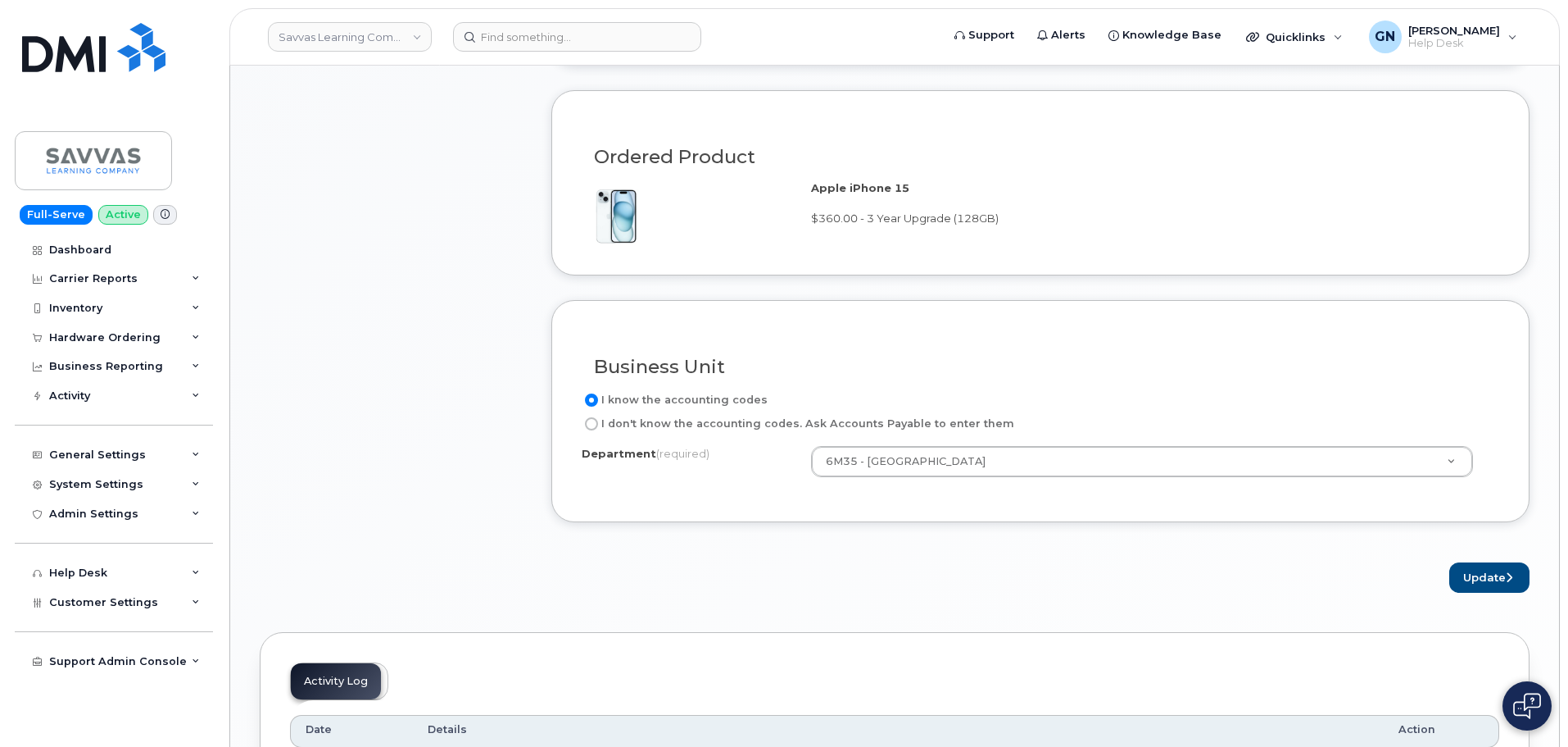
scroll to position [983, 0]
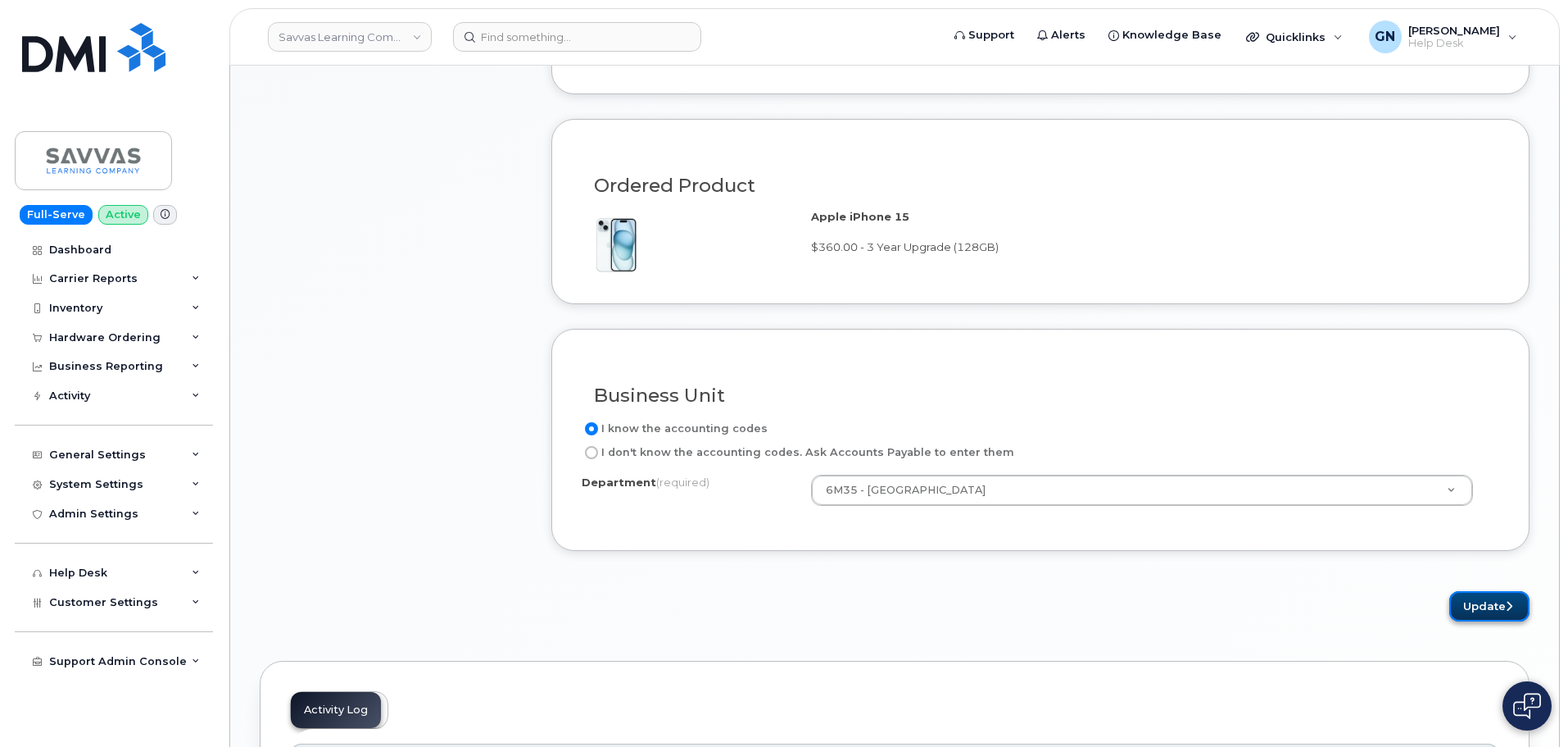
click at [1462, 609] on button "Update" at bounding box center [1490, 606] width 80 height 30
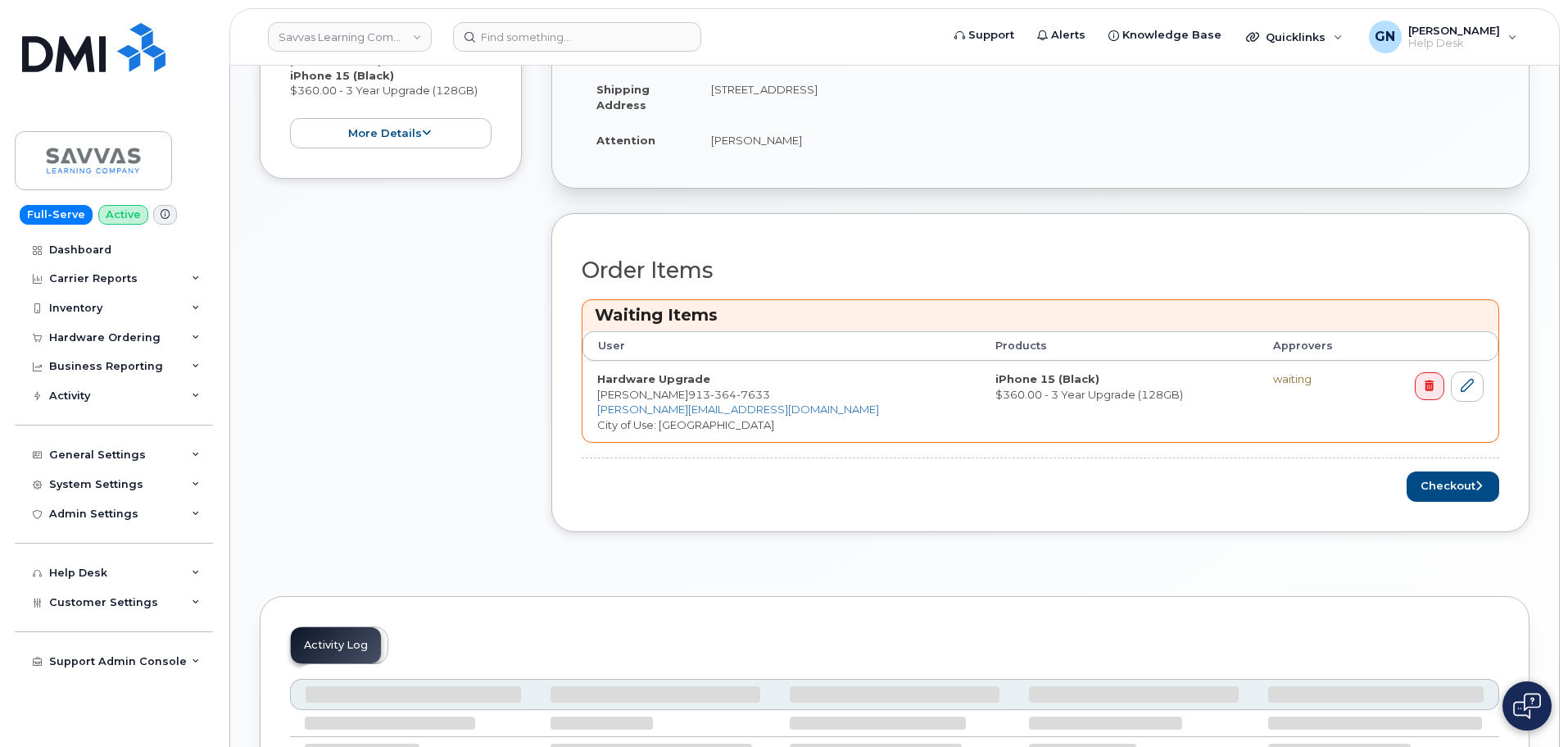
scroll to position [492, 0]
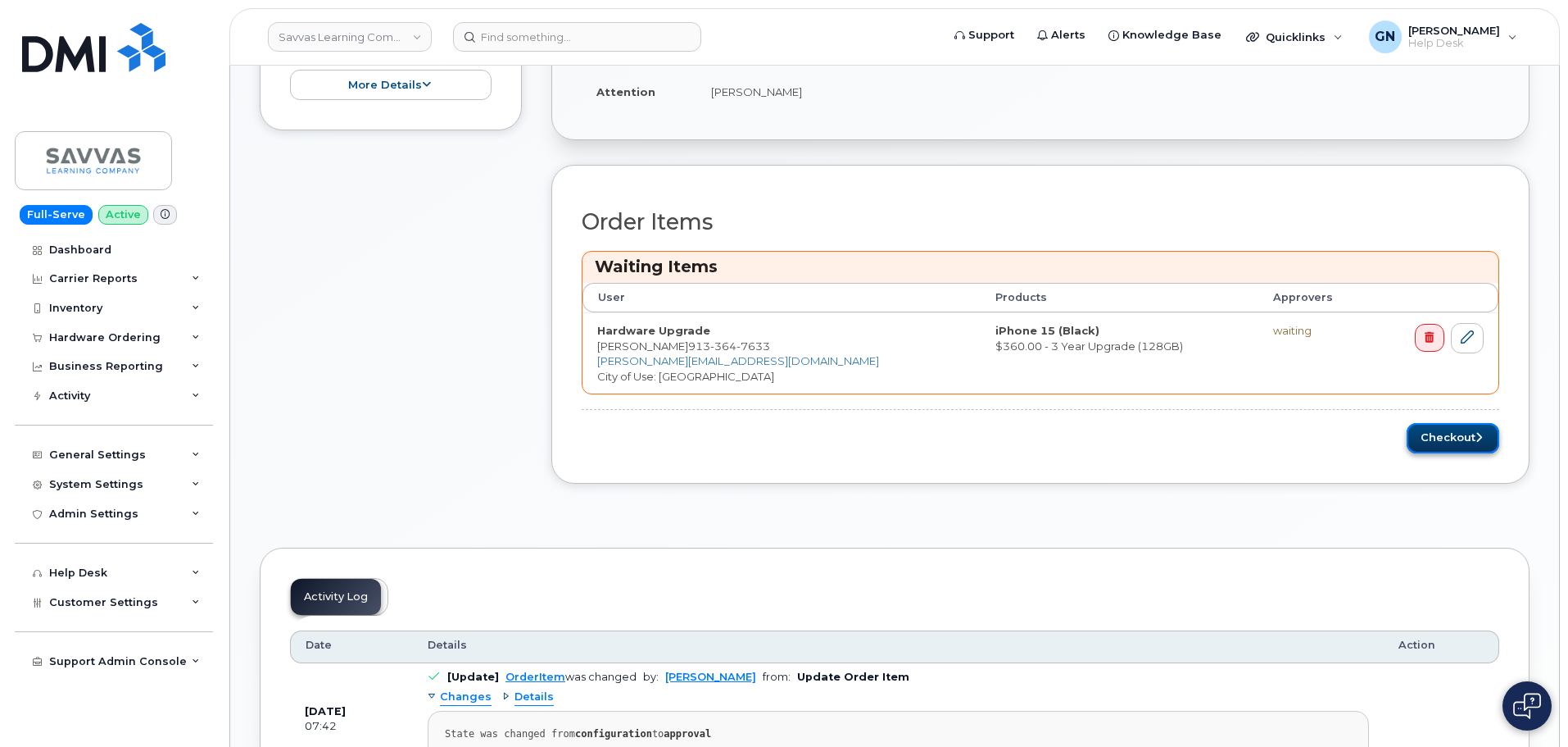
click at [1450, 441] on button "Checkout" at bounding box center [1453, 438] width 93 height 30
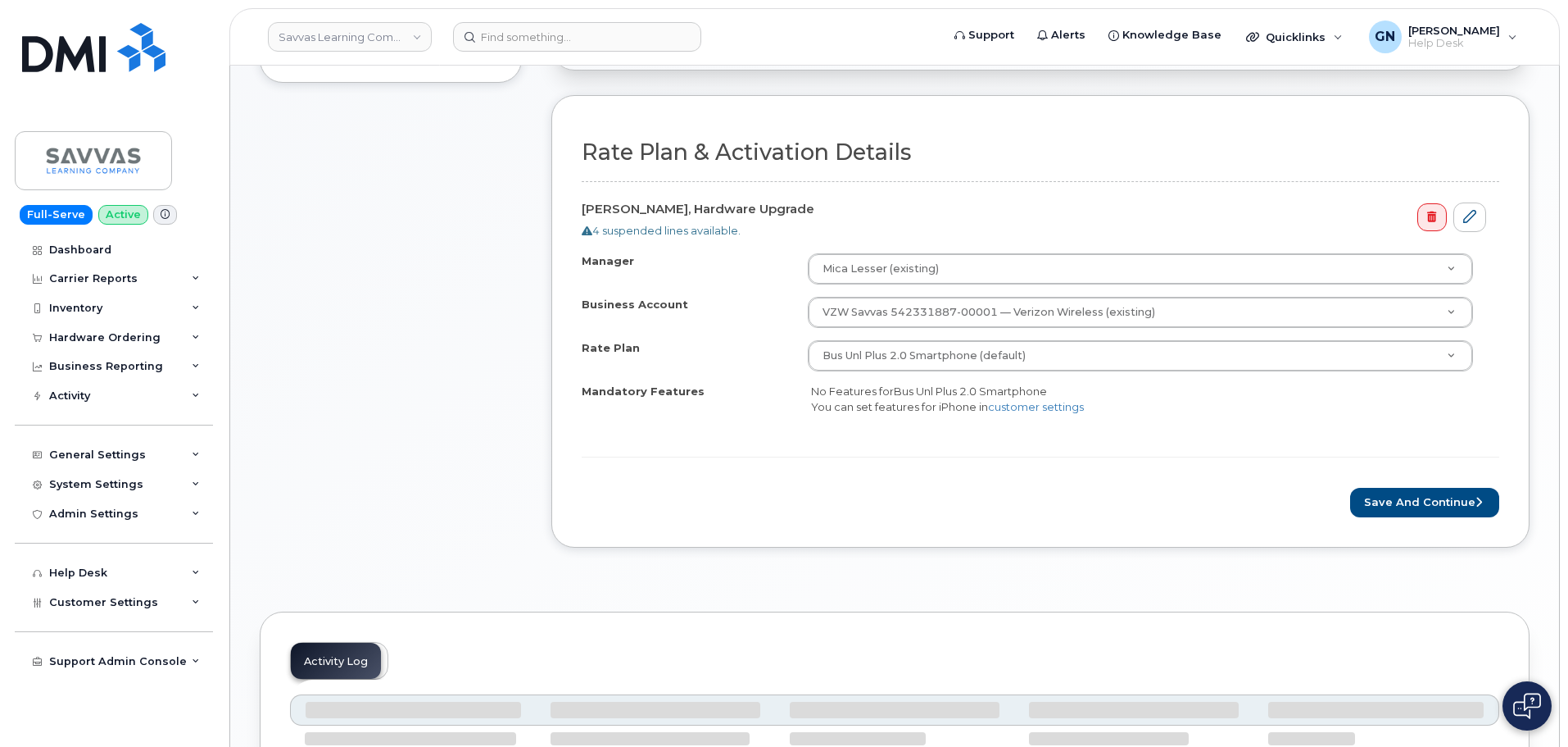
scroll to position [410, 0]
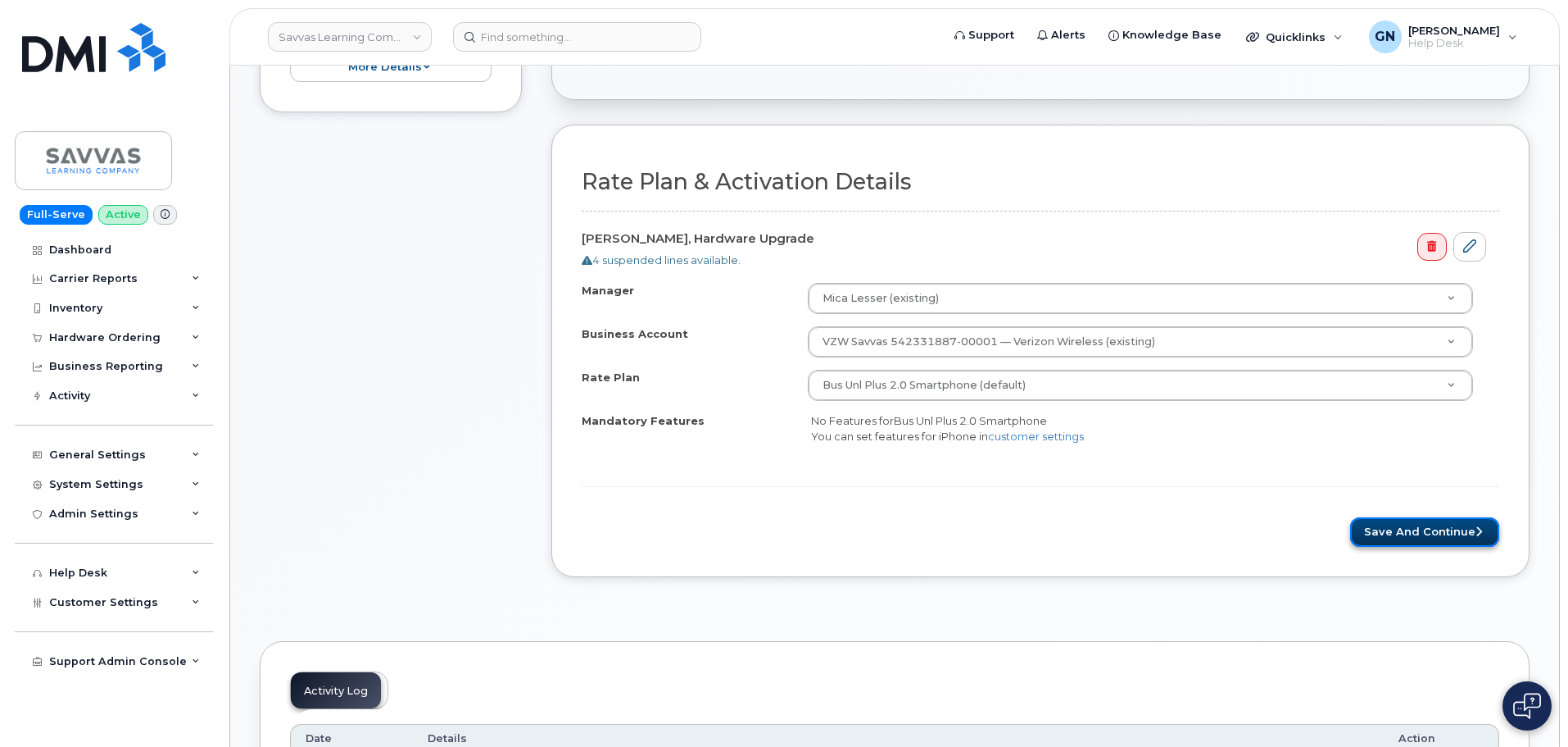
click at [1417, 535] on button "Save and Continue" at bounding box center [1424, 532] width 149 height 30
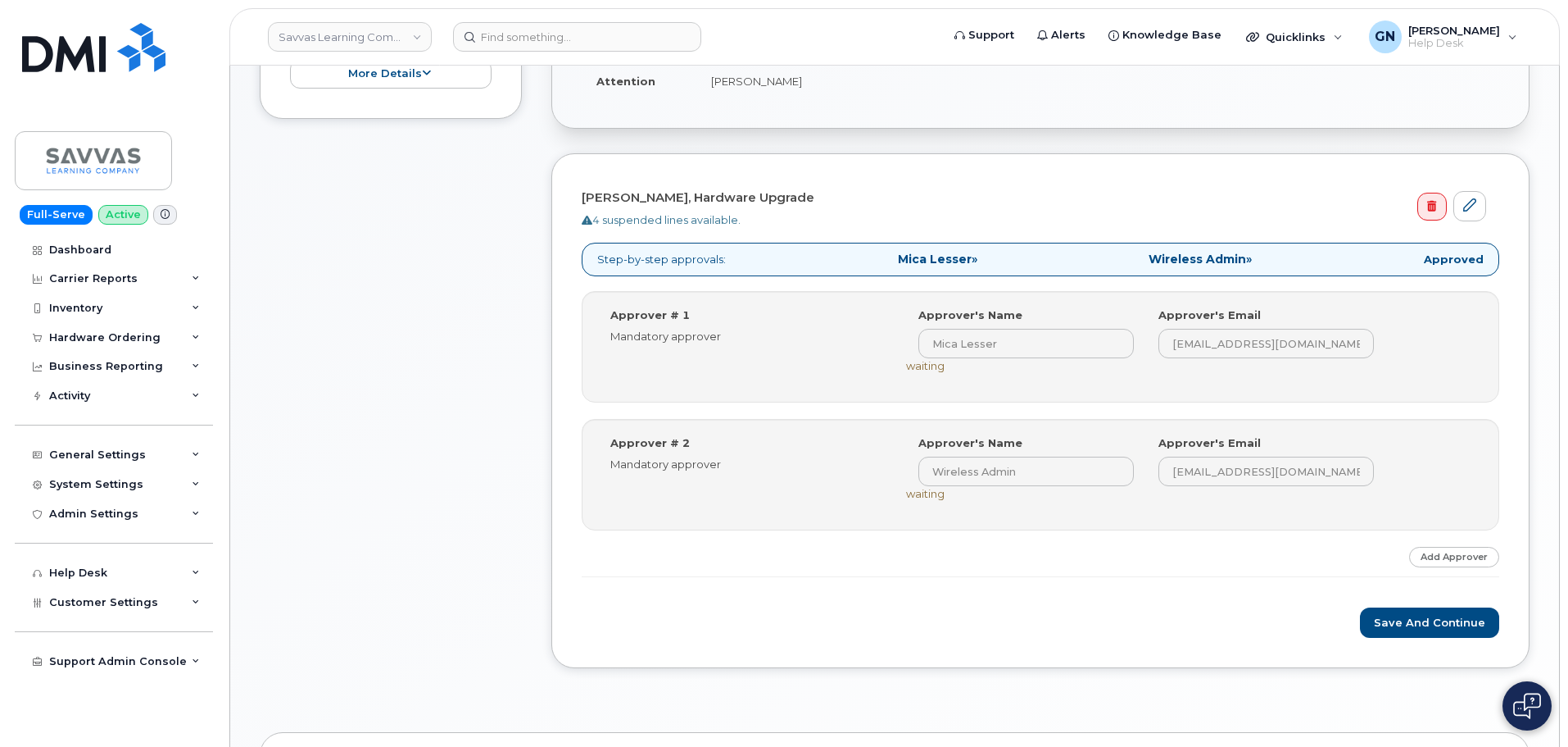
scroll to position [410, 0]
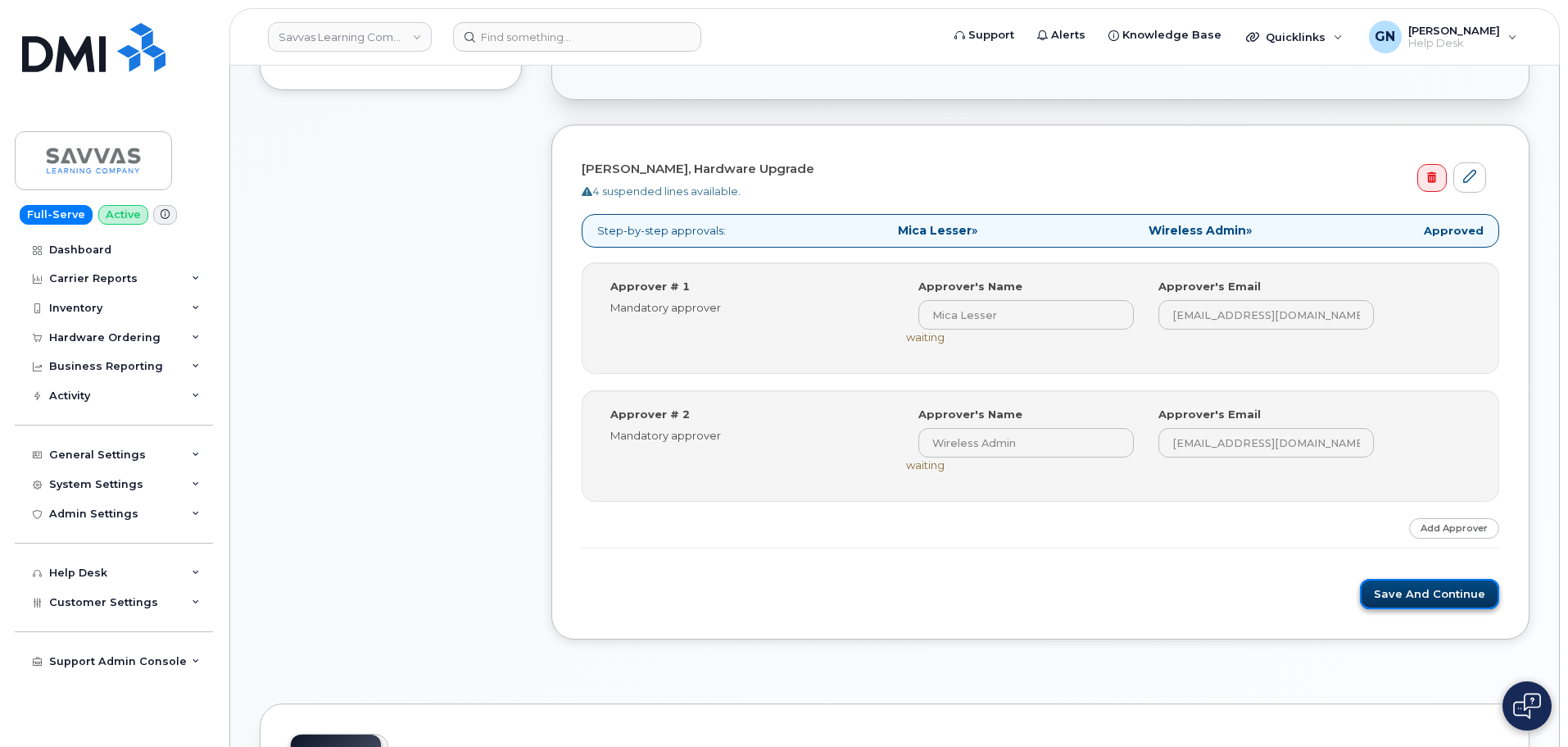
click at [1443, 604] on button "Save and Continue" at bounding box center [1429, 593] width 139 height 30
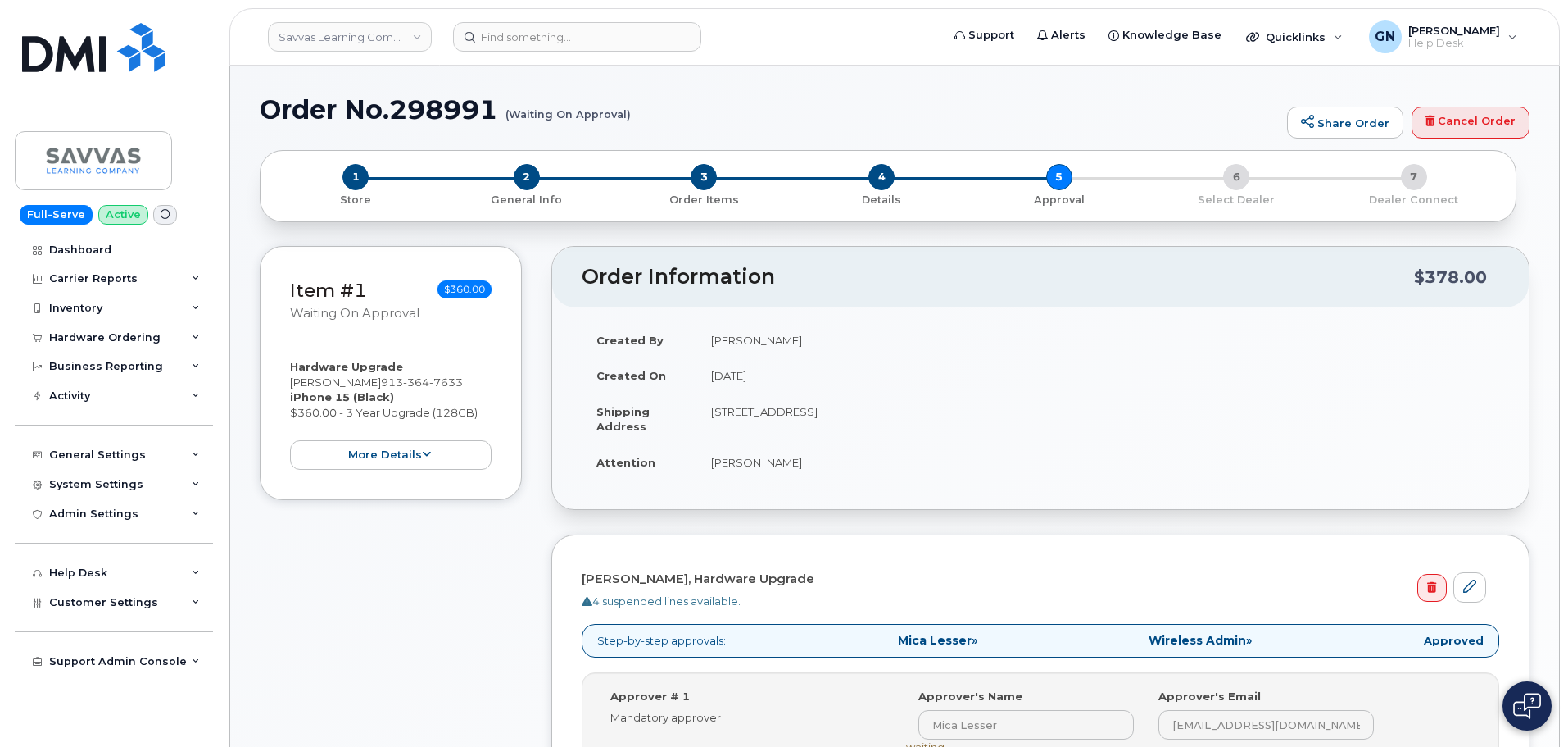
click at [311, 107] on h1 "Order No.298991 (Waiting On Approval)" at bounding box center [769, 109] width 1020 height 28
drag, startPoint x: 311, startPoint y: 107, endPoint x: 406, endPoint y: 103, distance: 95.1
click at [406, 103] on h1 "Order No.298991 (Waiting On Approval)" at bounding box center [769, 109] width 1020 height 28
copy h1 "Order No.298991"
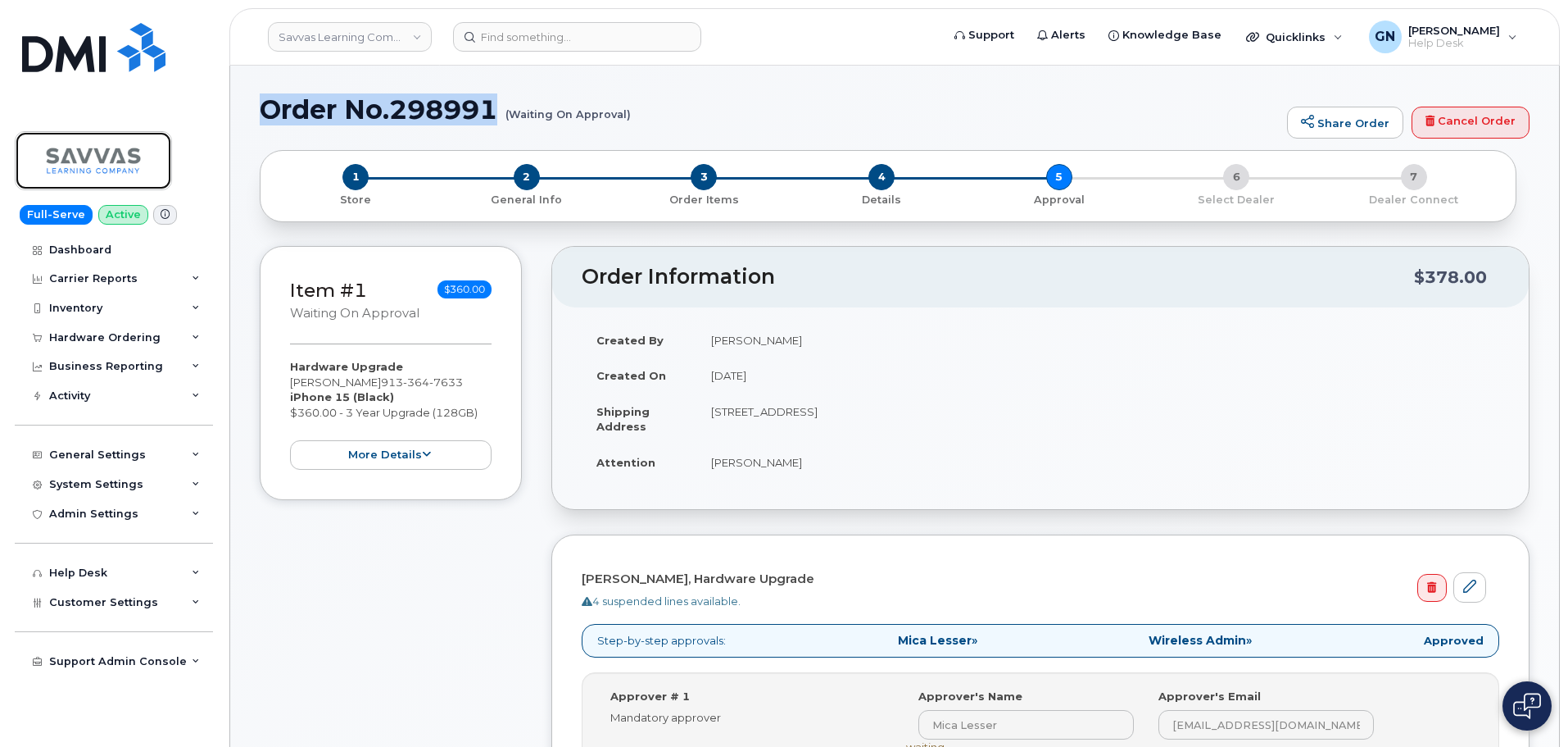
drag, startPoint x: 64, startPoint y: 156, endPoint x: 293, endPoint y: 175, distance: 229.8
click at [64, 156] on img at bounding box center [93, 160] width 126 height 48
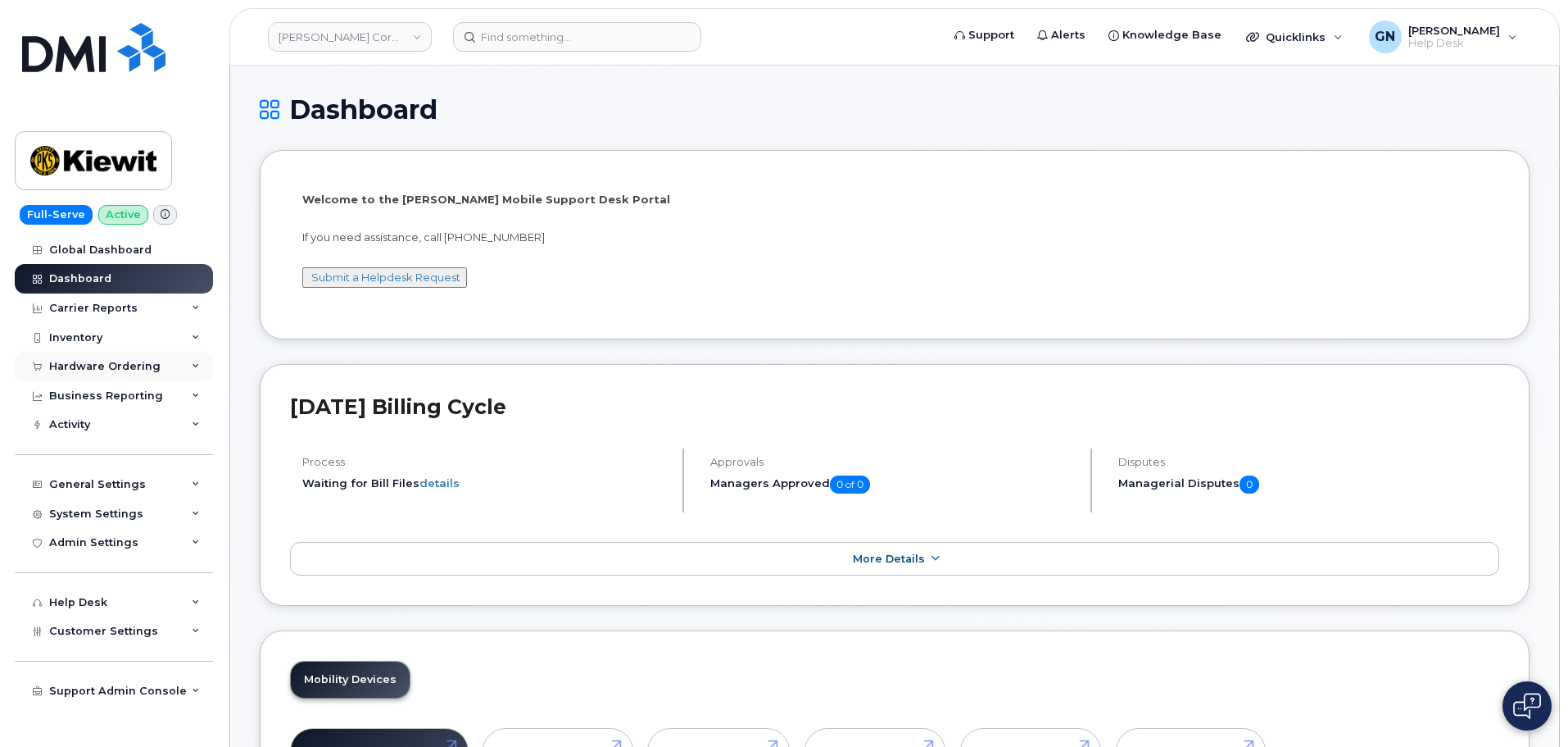
click at [141, 364] on div "Hardware Ordering" at bounding box center [105, 366] width 112 height 13
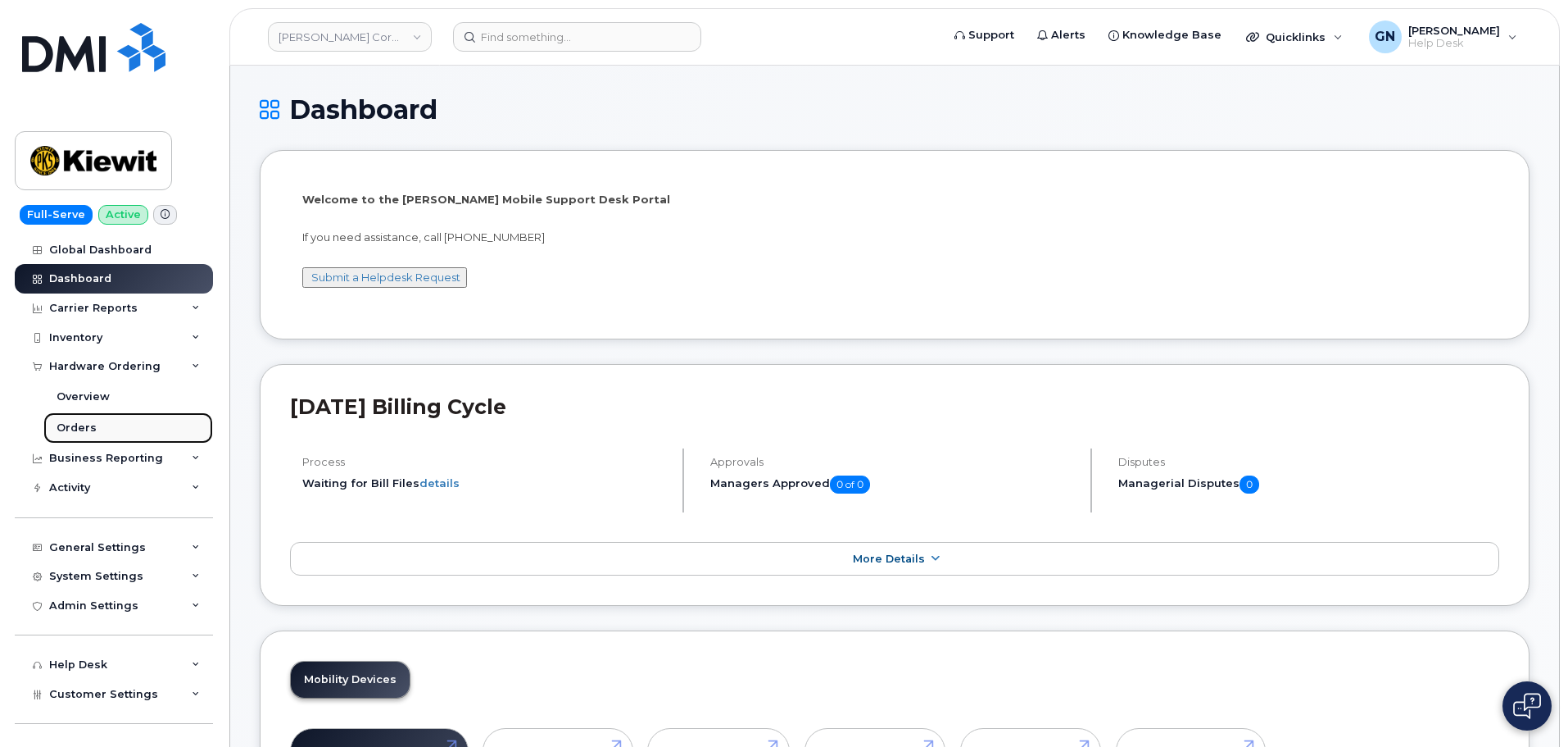
click at [92, 427] on div "Orders" at bounding box center [77, 428] width 40 height 15
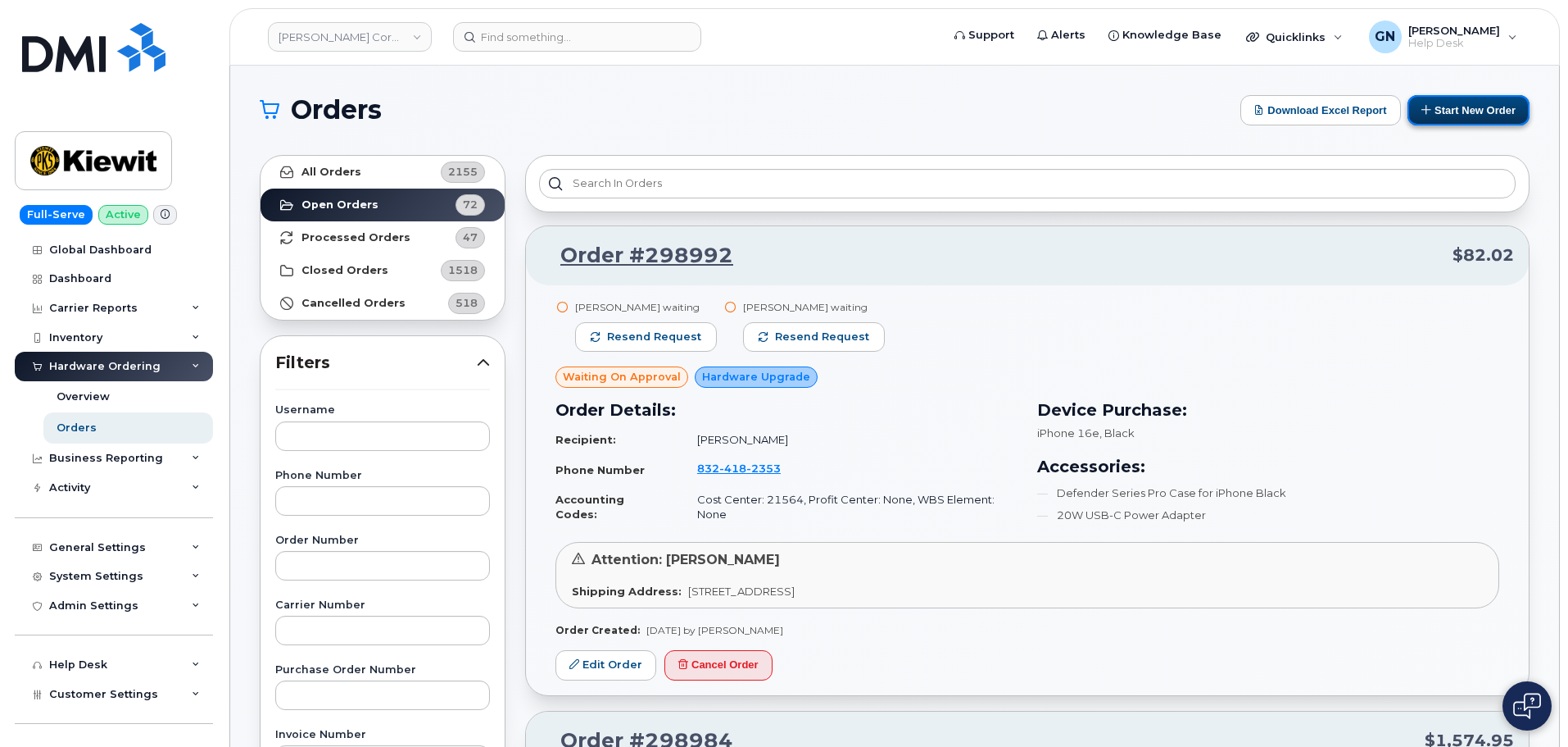
click at [1425, 110] on icon at bounding box center [1427, 109] width 11 height 11
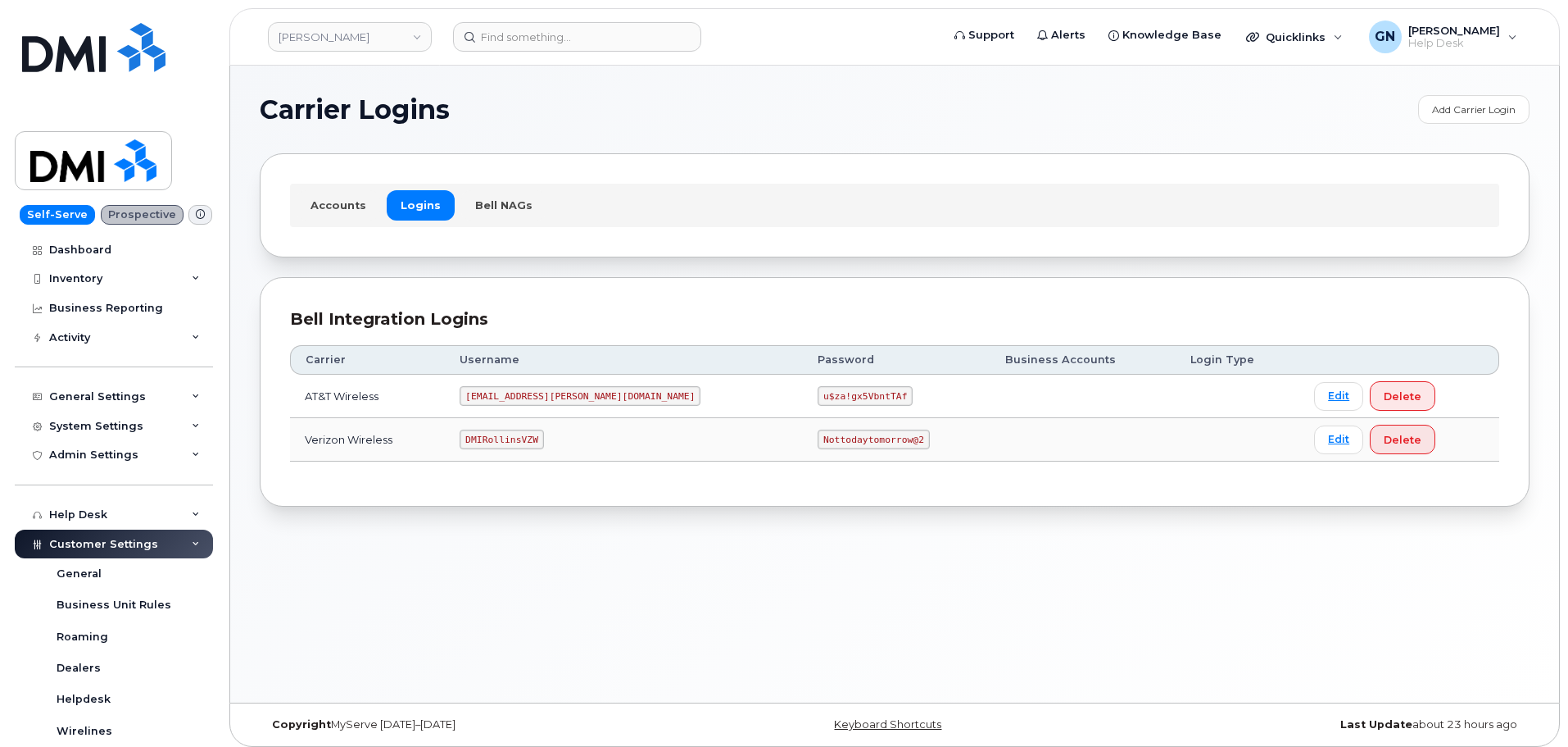
click at [529, 434] on code "DMIRollinsVZW" at bounding box center [502, 440] width 83 height 20
copy code "DMIRollinsVZW"
click at [818, 437] on code "Nottodaytomorrow@2" at bounding box center [874, 440] width 112 height 20
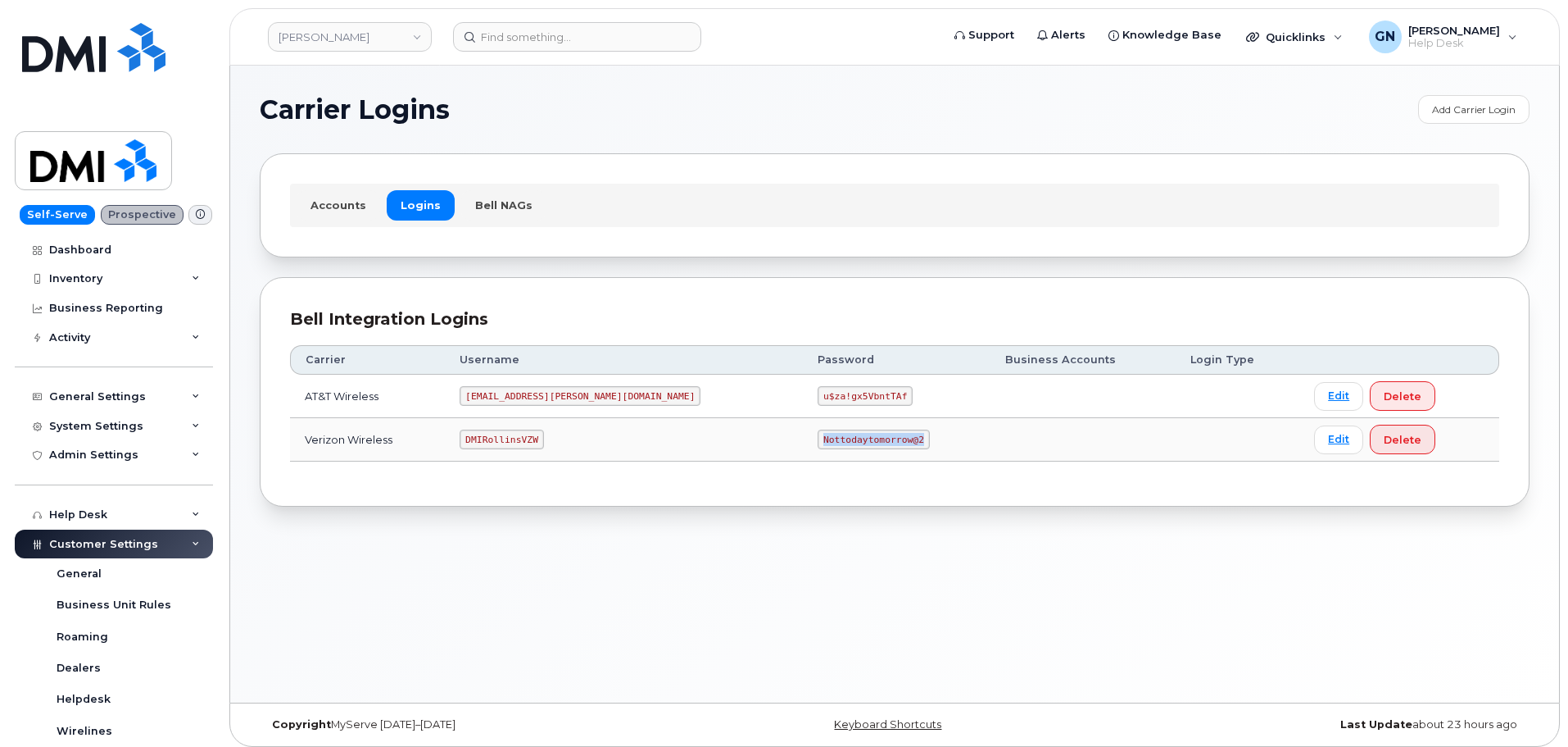
click at [818, 437] on code "Nottodaytomorrow@2" at bounding box center [874, 440] width 112 height 20
copy code "Nottodaytomorrow@2"
click at [542, 393] on code "MS-Rollins@dminc.com" at bounding box center [580, 396] width 241 height 20
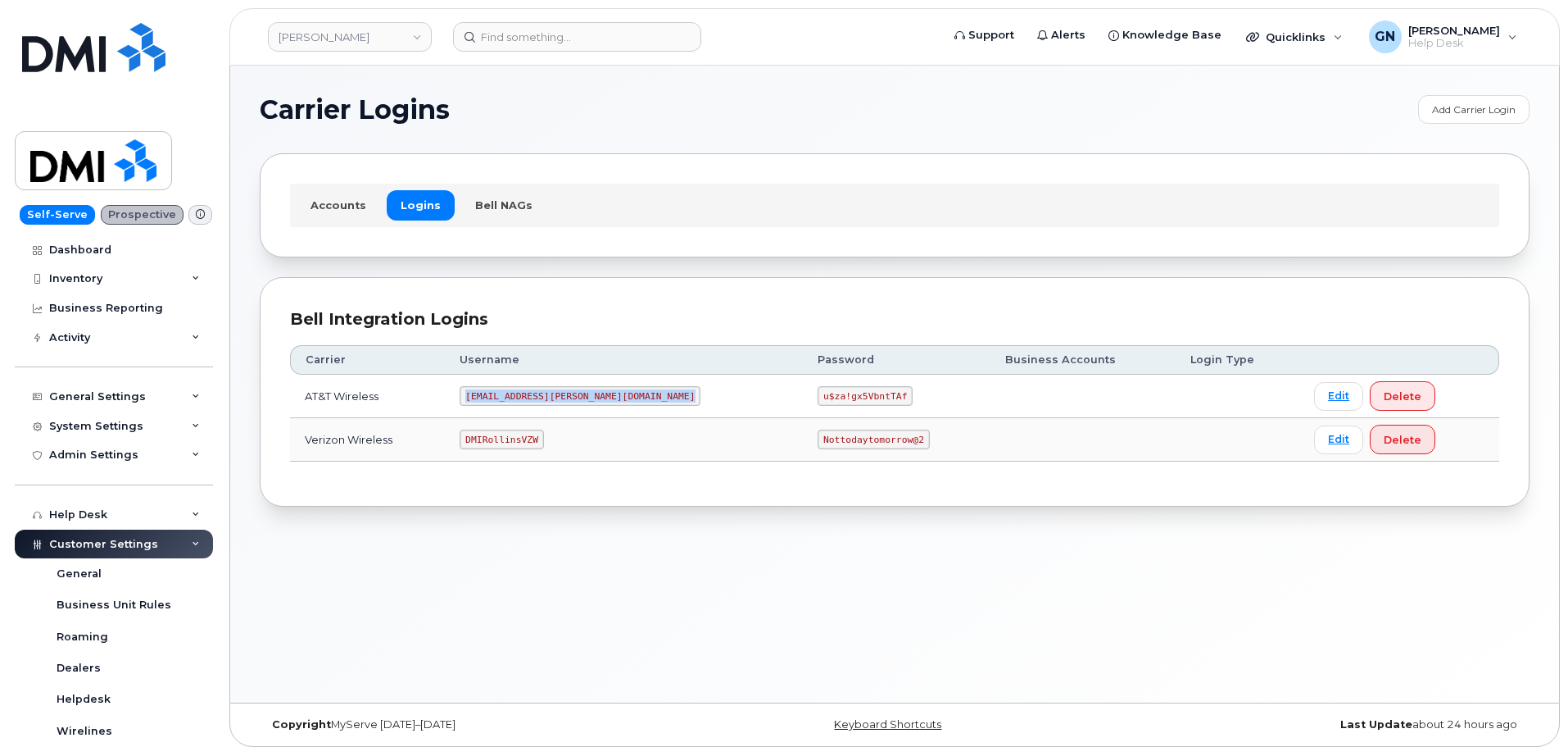
copy code "MS-Rollins@dminc.com"
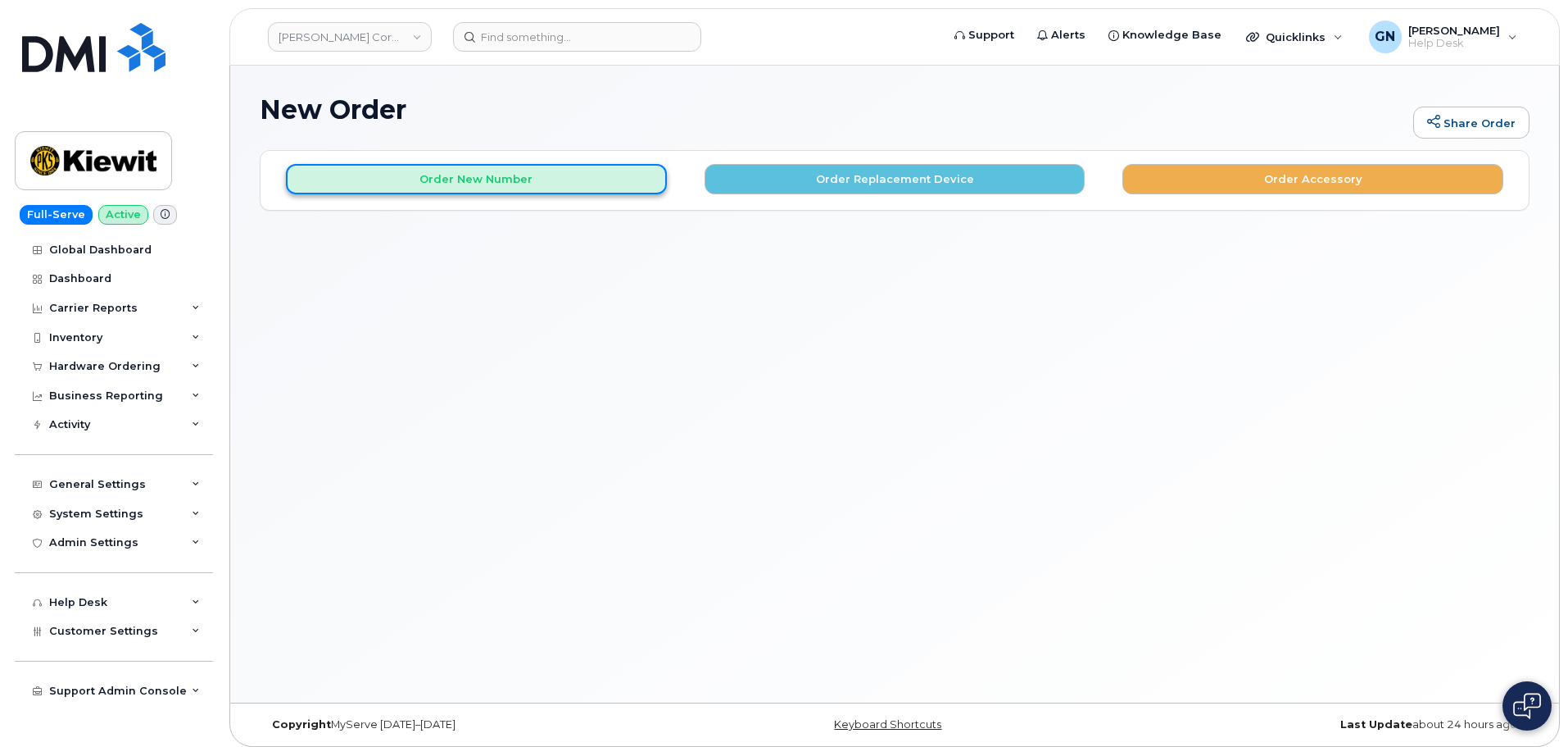
click at [504, 182] on button "Order New Number" at bounding box center [476, 179] width 381 height 30
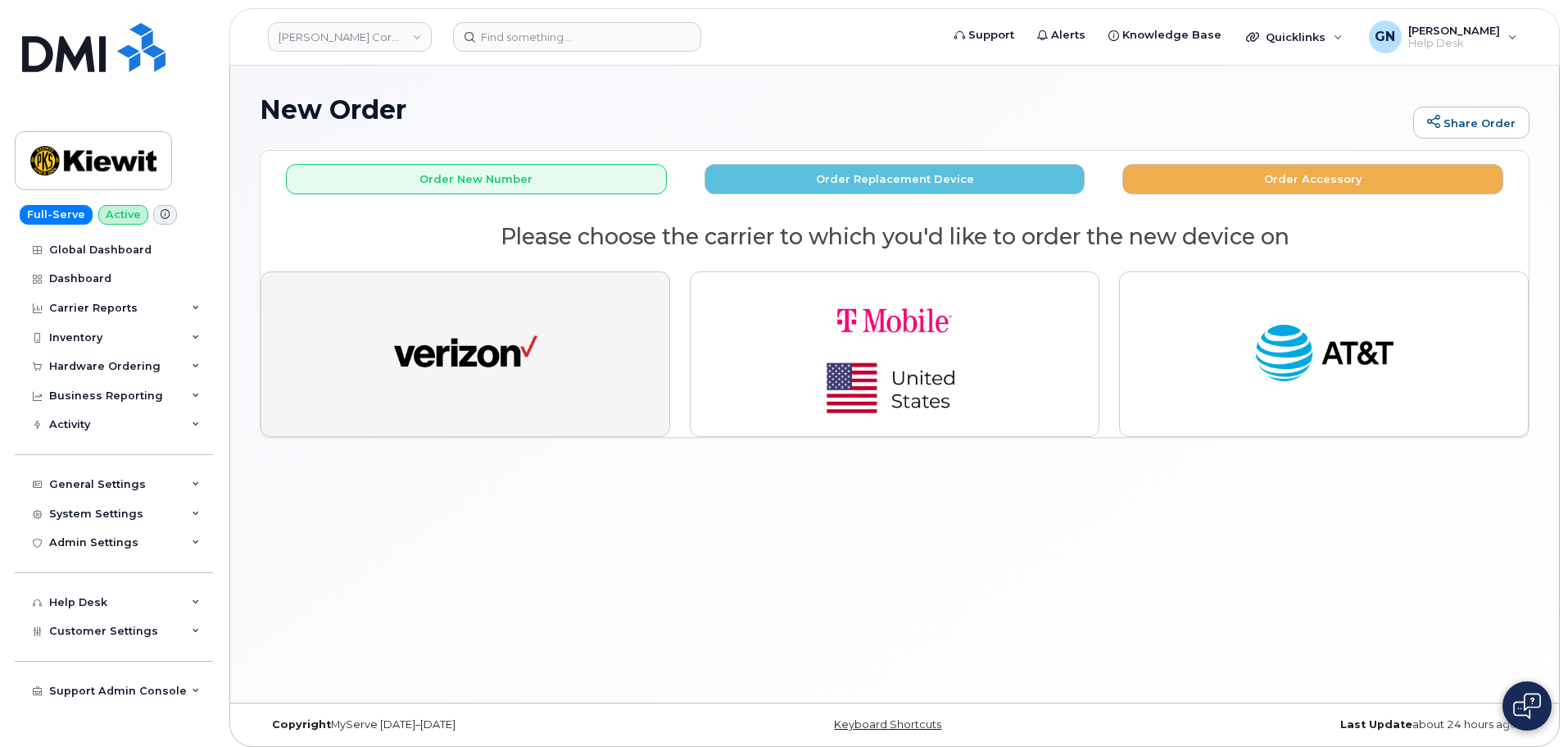
click at [629, 345] on button "button" at bounding box center [465, 354] width 410 height 165
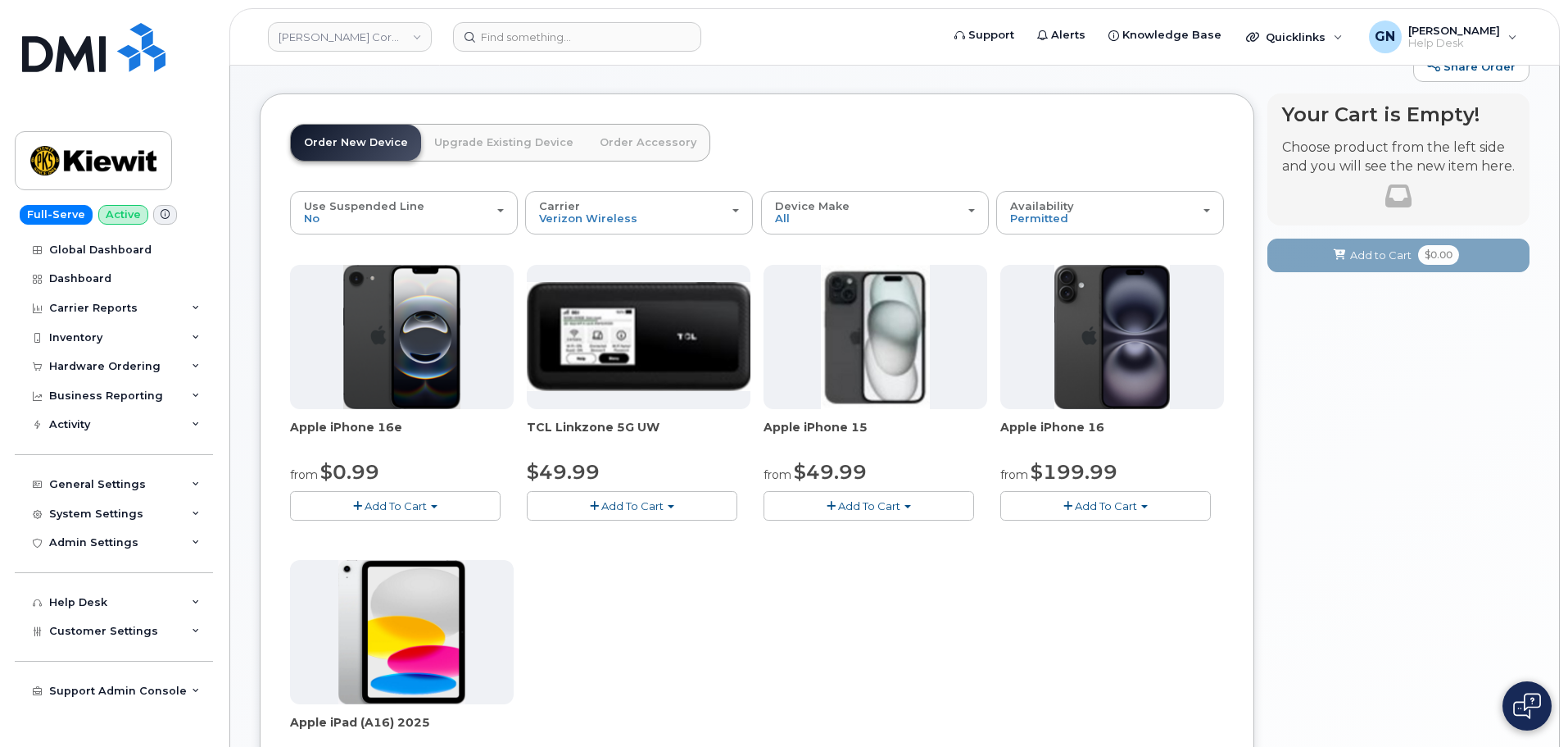
scroll to position [82, 0]
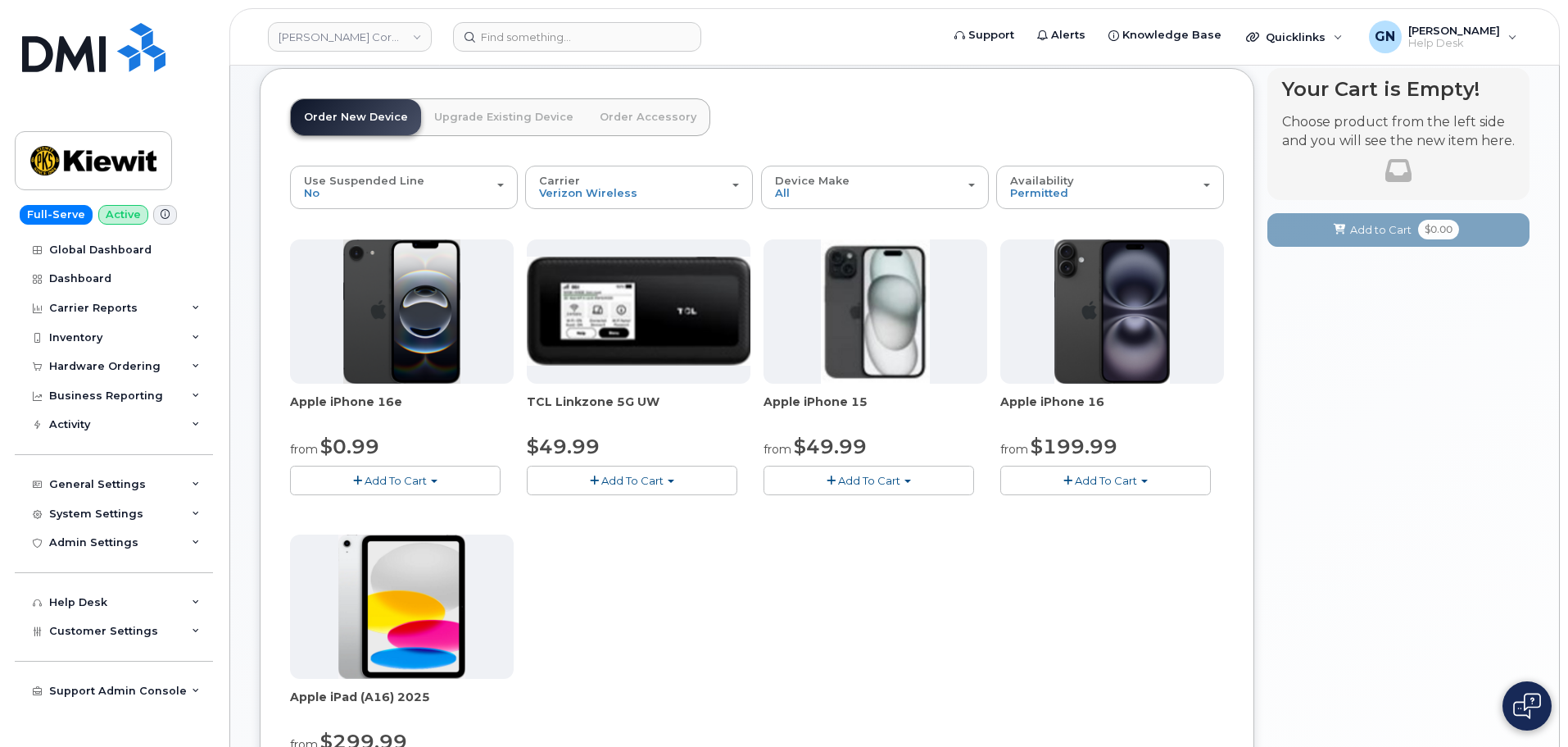
click at [873, 483] on span "Add To Cart" at bounding box center [870, 481] width 63 height 13
click at [875, 513] on link "$49.99 - 2 Year Activation (128GB)" at bounding box center [877, 511] width 219 height 21
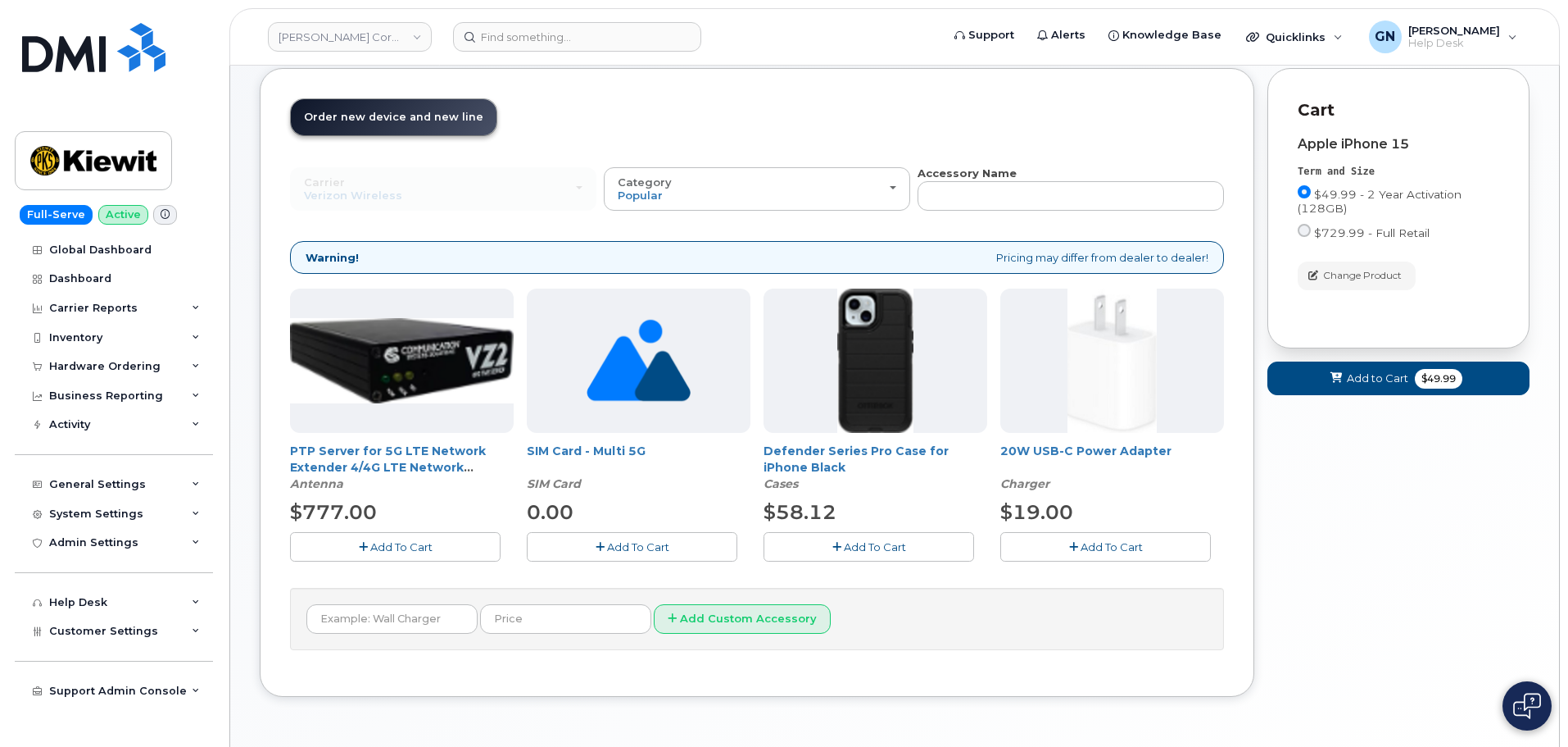
click at [1087, 543] on span "Add To Cart" at bounding box center [1112, 547] width 63 height 13
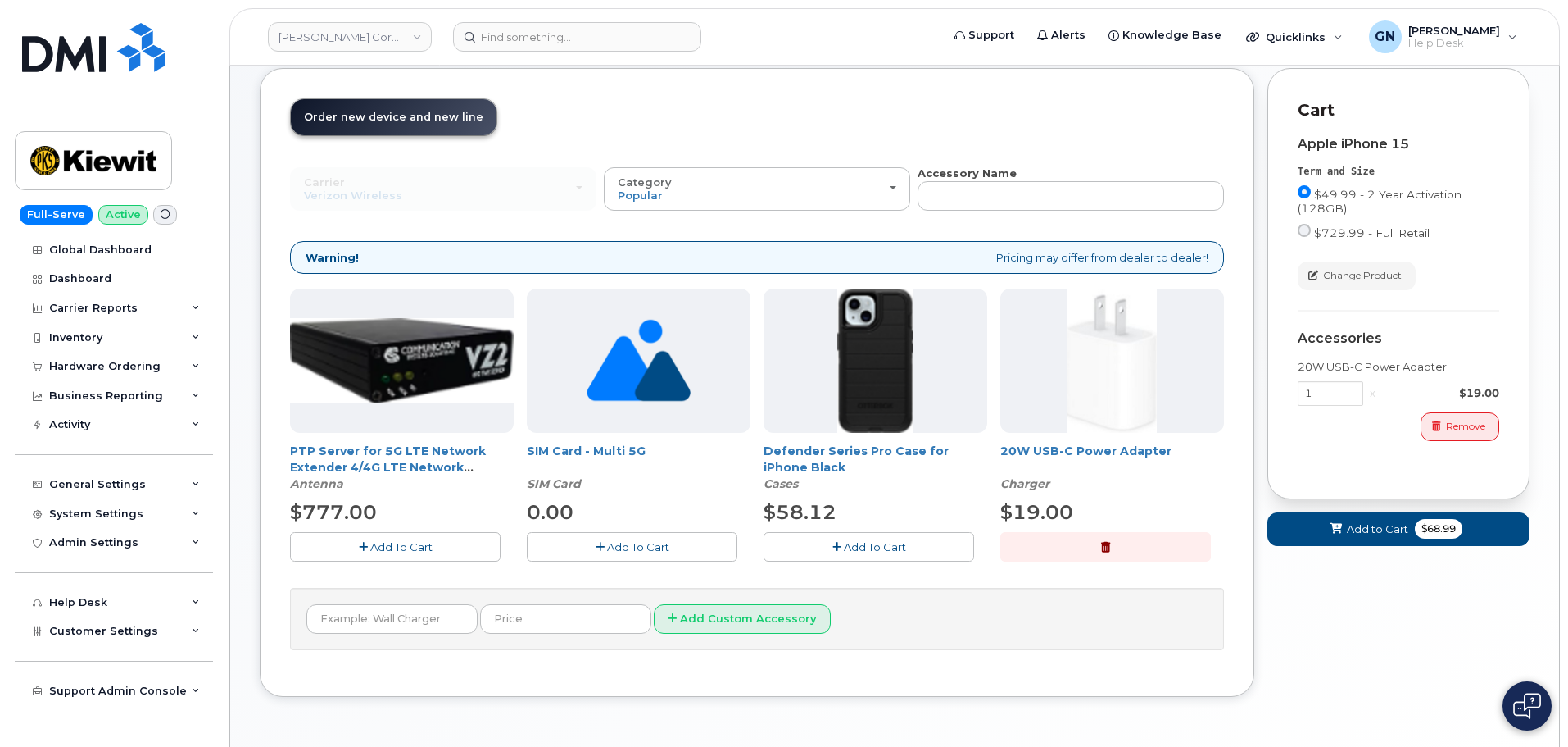
click at [926, 543] on button "Add To Cart" at bounding box center [869, 546] width 210 height 28
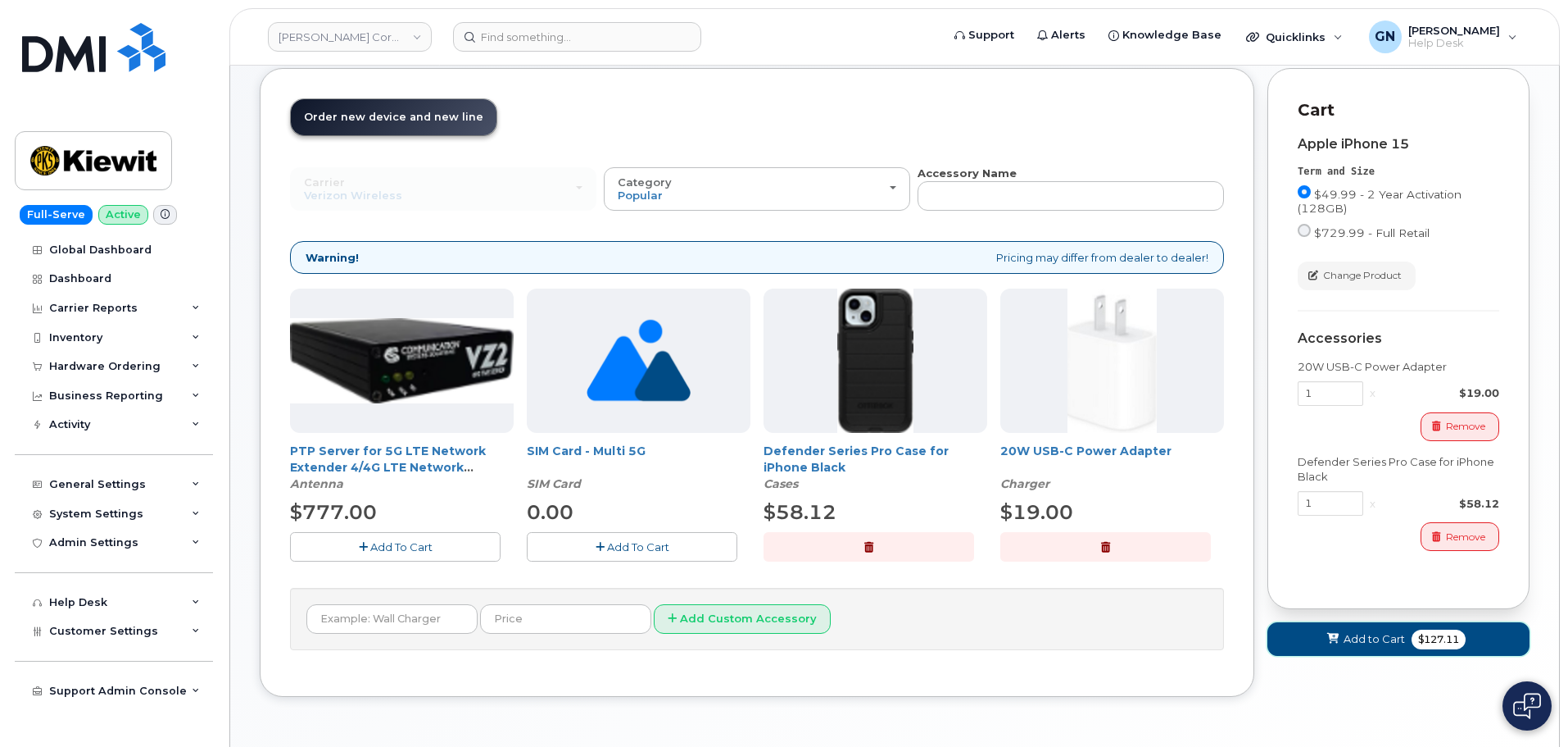
click at [1366, 641] on span "Add to Cart" at bounding box center [1374, 638] width 62 height 16
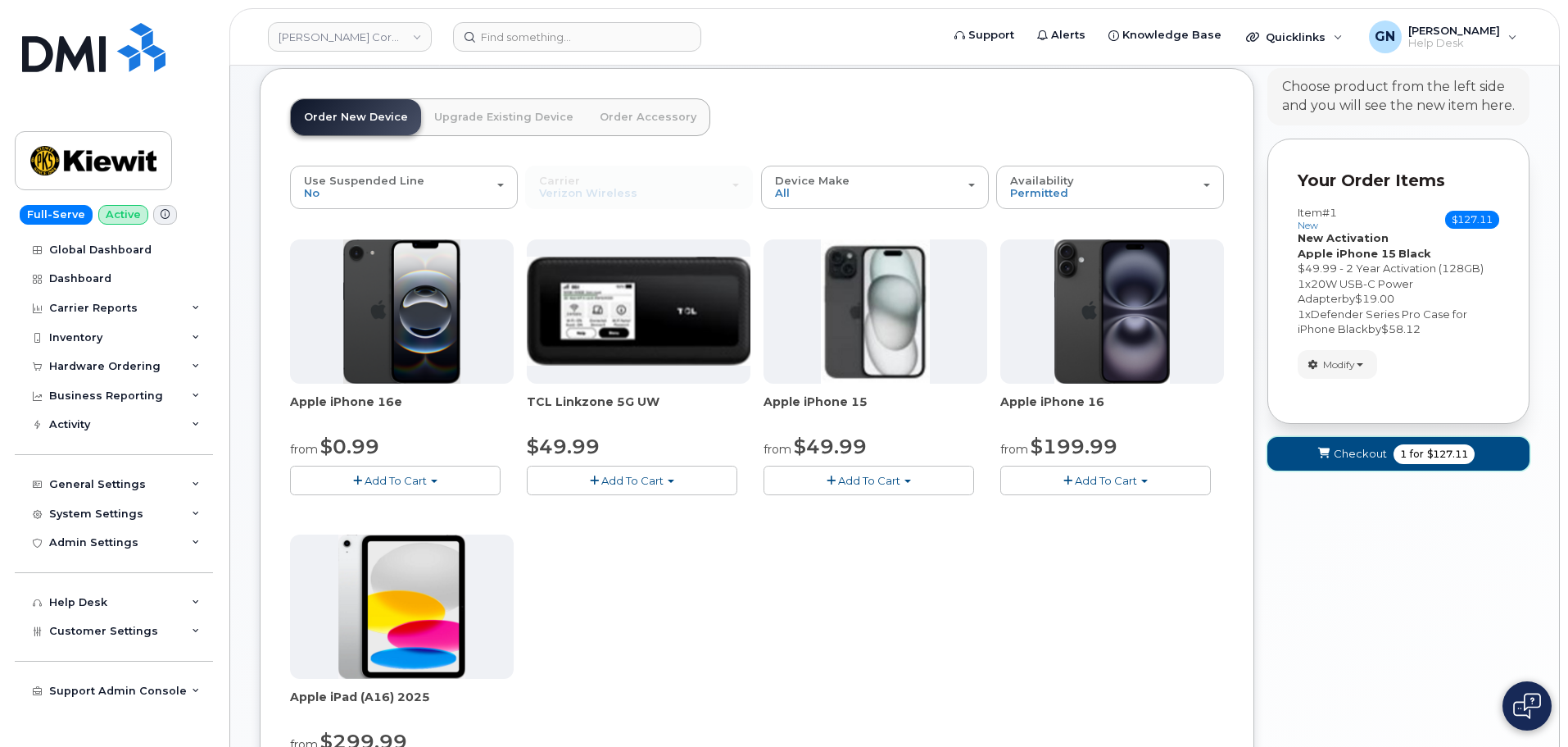
click at [1379, 457] on span "Checkout" at bounding box center [1361, 453] width 53 height 16
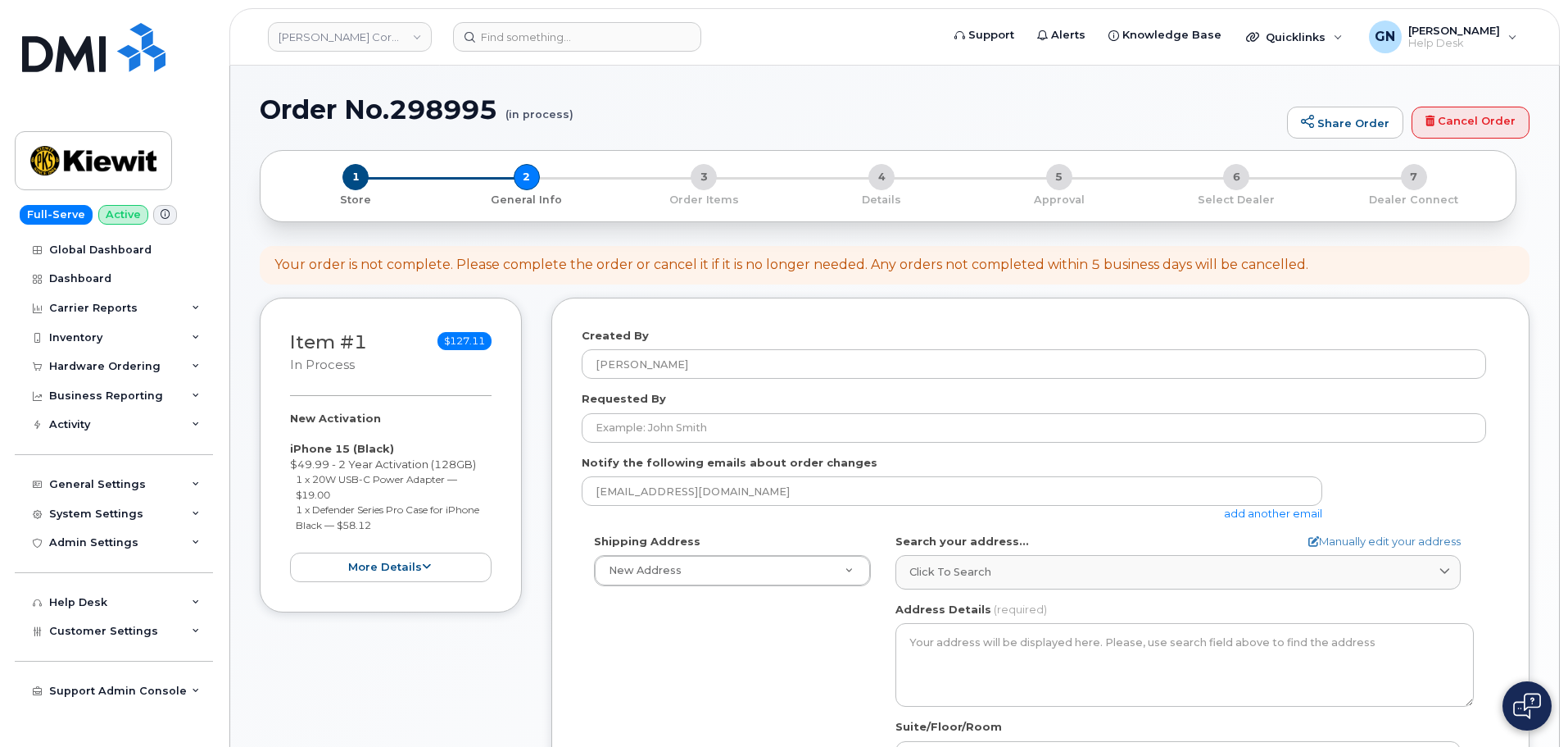
select select
drag, startPoint x: 1450, startPoint y: 121, endPoint x: 867, endPoint y: 58, distance: 586.4
click at [1450, 121] on link "Cancel Order" at bounding box center [1470, 123] width 118 height 33
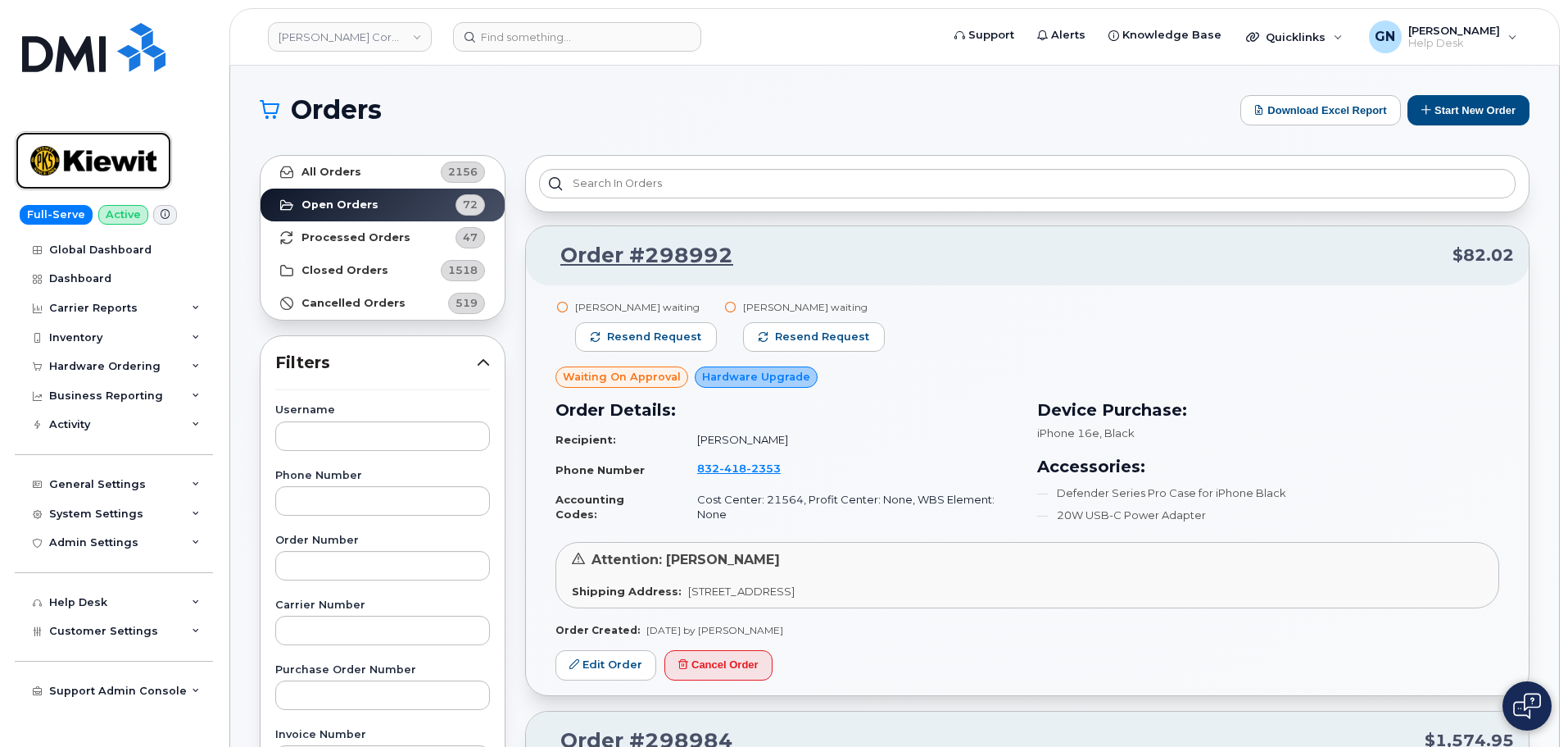
drag, startPoint x: 106, startPoint y: 160, endPoint x: 104, endPoint y: 13, distance: 147.0
click at [106, 160] on img at bounding box center [93, 160] width 126 height 48
